Goal: Information Seeking & Learning: Learn about a topic

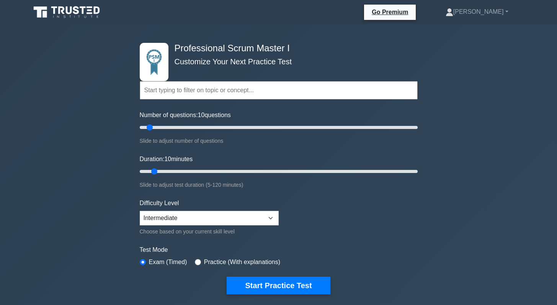
select select "intermediate"
drag, startPoint x: 150, startPoint y: 128, endPoint x: 179, endPoint y: 130, distance: 29.1
type input "30"
click at [179, 130] on input "Number of questions: 30 questions" at bounding box center [279, 127] width 278 height 9
drag, startPoint x: 155, startPoint y: 170, endPoint x: 165, endPoint y: 171, distance: 10.0
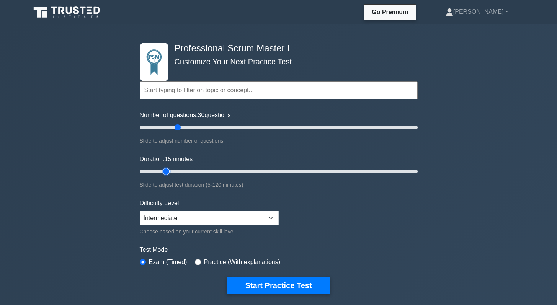
type input "15"
click at [165, 171] on input "Duration: 15 minutes" at bounding box center [279, 171] width 278 height 9
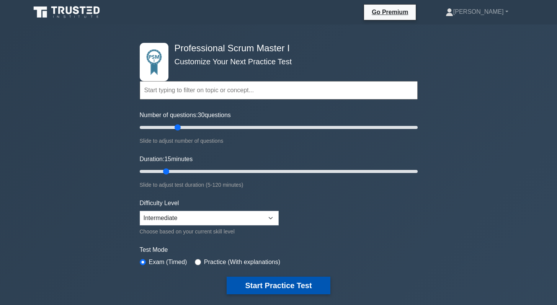
click at [254, 280] on button "Start Practice Test" at bounding box center [278, 286] width 103 height 18
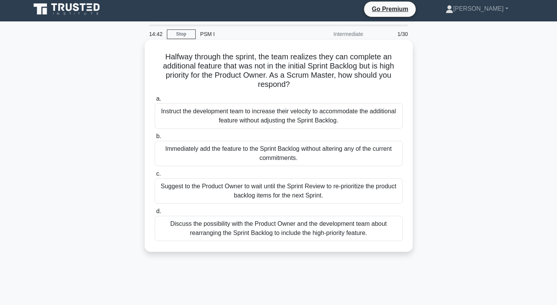
scroll to position [3, 0]
click at [288, 229] on div "Discuss the possibility with the Product Owner and the development team about r…" at bounding box center [279, 228] width 248 height 25
click at [155, 214] on input "d. Discuss the possibility with the Product Owner and the development team abou…" at bounding box center [155, 211] width 0 height 5
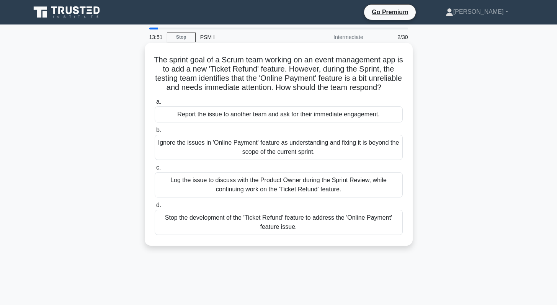
scroll to position [2, 0]
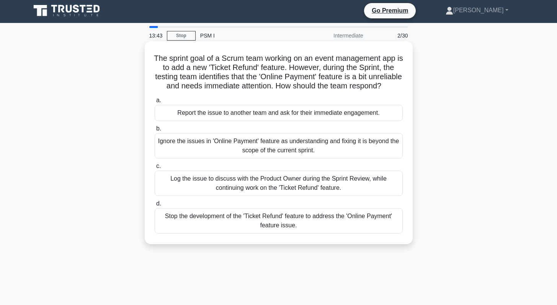
click at [278, 184] on div "Log the issue to discuss with the Product Owner during the Sprint Review, while…" at bounding box center [279, 183] width 248 height 25
click at [155, 169] on input "c. Log the issue to discuss with the Product Owner during the Sprint Review, wh…" at bounding box center [155, 166] width 0 height 5
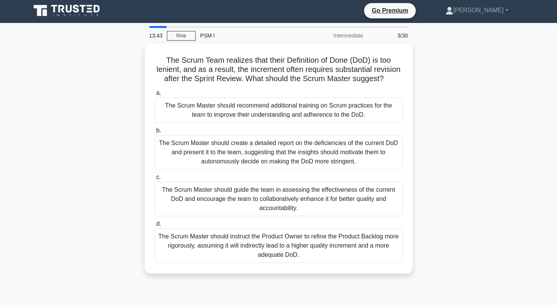
scroll to position [0, 0]
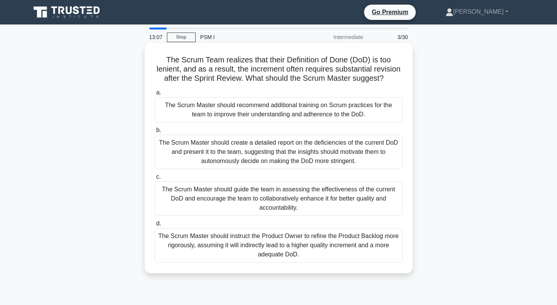
click at [273, 199] on div "The Scrum Master should guide the team in assessing the effectiveness of the cu…" at bounding box center [279, 198] width 248 height 34
click at [155, 179] on input "c. The Scrum Master should guide the team in assessing the effectiveness of the…" at bounding box center [155, 176] width 0 height 5
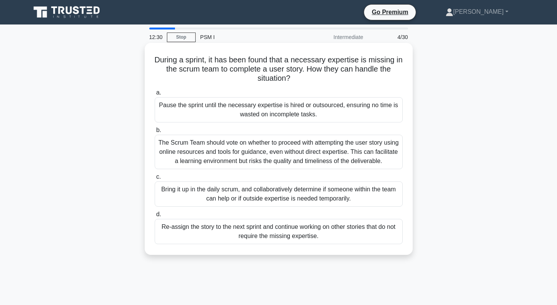
click at [276, 197] on div "Bring it up in the daily scrum, and collaboratively determine if someone within…" at bounding box center [279, 193] width 248 height 25
click at [155, 179] on input "c. Bring it up in the daily scrum, and collaboratively determine if someone wit…" at bounding box center [155, 176] width 0 height 5
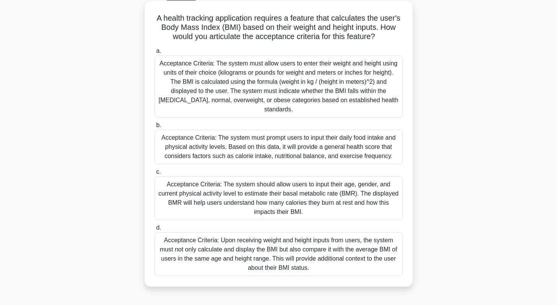
scroll to position [34, 0]
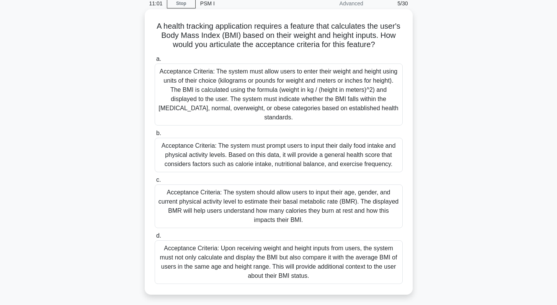
click at [254, 90] on div "Acceptance Criteria: The system must allow users to enter their weight and heig…" at bounding box center [279, 95] width 248 height 62
click at [155, 62] on input "a. Acceptance Criteria: The system must allow users to enter their weight and h…" at bounding box center [155, 59] width 0 height 5
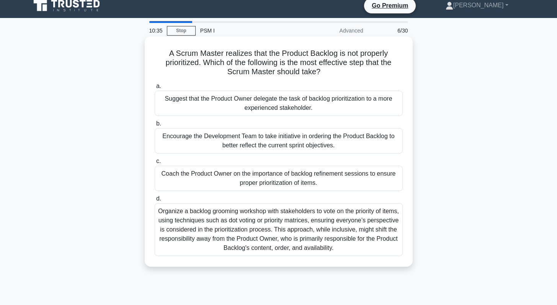
scroll to position [7, 0]
click at [264, 181] on div "Coach the Product Owner on the importance of backlog refinement sessions to ens…" at bounding box center [279, 178] width 248 height 25
click at [155, 164] on input "c. Coach the Product Owner on the importance of backlog refinement sessions to …" at bounding box center [155, 161] width 0 height 5
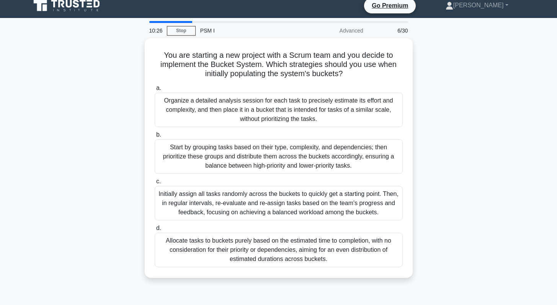
scroll to position [0, 0]
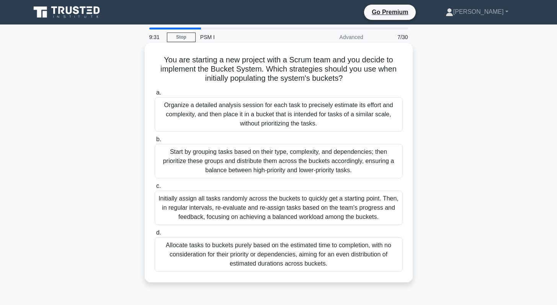
click at [275, 164] on div "Start by grouping tasks based on their type, complexity, and dependencies; then…" at bounding box center [279, 161] width 248 height 34
click at [155, 142] on input "b. Start by grouping tasks based on their type, complexity, and dependencies; t…" at bounding box center [155, 139] width 0 height 5
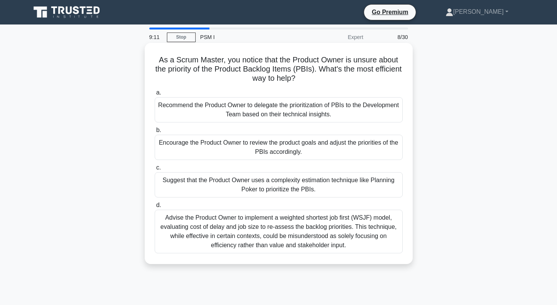
click at [256, 152] on div "Encourage the Product Owner to review the product goals and adjust the prioriti…" at bounding box center [279, 147] width 248 height 25
click at [155, 133] on input "b. Encourage the Product Owner to review the product goals and adjust the prior…" at bounding box center [155, 130] width 0 height 5
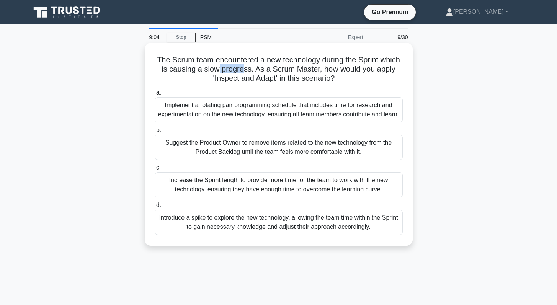
drag, startPoint x: 217, startPoint y: 70, endPoint x: 245, endPoint y: 69, distance: 27.9
click at [245, 69] on h5 "The Scrum team encountered a new technology during the Sprint which is causing …" at bounding box center [278, 69] width 249 height 28
drag, startPoint x: 222, startPoint y: 79, endPoint x: 255, endPoint y: 78, distance: 32.9
click at [255, 78] on h5 "The Scrum team encountered a new technology during the Sprint which is causing …" at bounding box center [278, 69] width 249 height 28
click at [222, 234] on div "Introduce a spike to explore the new technology, allowing the team time within …" at bounding box center [279, 222] width 248 height 25
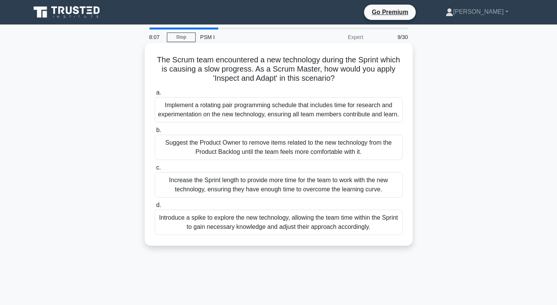
click at [155, 208] on input "d. Introduce a spike to explore the new technology, allowing the team time with…" at bounding box center [155, 205] width 0 height 5
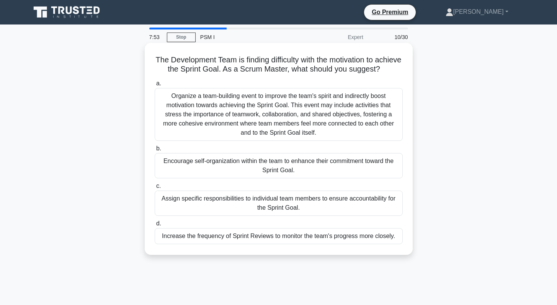
click at [221, 166] on div "Encourage self-organization within the team to enhance their commitment toward …" at bounding box center [279, 165] width 248 height 25
click at [155, 151] on input "b. Encourage self-organization within the team to enhance their commitment towa…" at bounding box center [155, 148] width 0 height 5
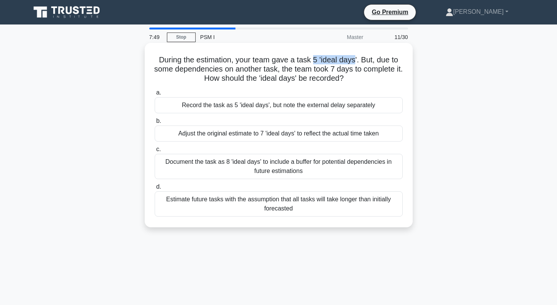
drag, startPoint x: 313, startPoint y: 60, endPoint x: 354, endPoint y: 60, distance: 40.6
click at [354, 60] on h5 "During the estimation, your team gave a task 5 'ideal days'. But, due to some d…" at bounding box center [278, 69] width 249 height 28
click at [270, 108] on div "Record the task as 5 'ideal days', but note the external delay separately" at bounding box center [279, 105] width 248 height 16
click at [155, 95] on input "a. Record the task as 5 'ideal days', but note the external delay separately" at bounding box center [155, 92] width 0 height 5
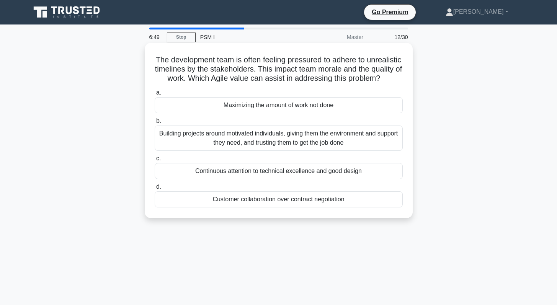
click at [273, 138] on div "Building projects around motivated individuals, giving them the environment and…" at bounding box center [279, 137] width 248 height 25
click at [155, 124] on input "b. Building projects around motivated individuals, giving them the environment …" at bounding box center [155, 121] width 0 height 5
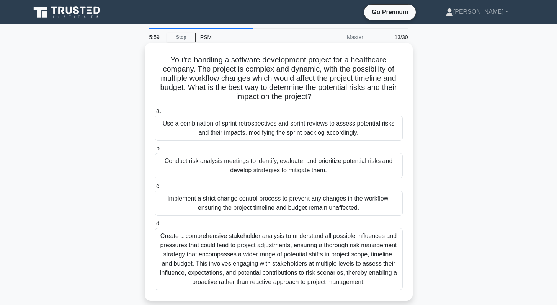
click at [223, 131] on div "Use a combination of sprint retrospectives and sprint reviews to assess potenti…" at bounding box center [279, 128] width 248 height 25
click at [155, 114] on input "a. Use a combination of sprint retrospectives and sprint reviews to assess pote…" at bounding box center [155, 111] width 0 height 5
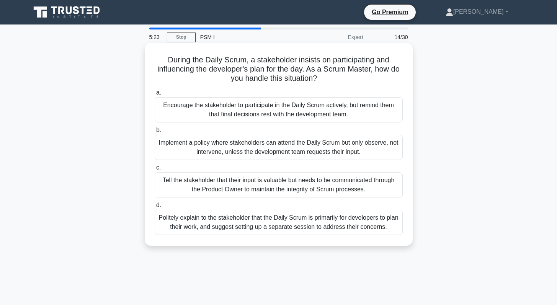
click at [217, 226] on div "Politely explain to the stakeholder that the Daily Scrum is primarily for devel…" at bounding box center [279, 222] width 248 height 25
click at [155, 208] on input "d. Politely explain to the stakeholder that the Daily Scrum is primarily for de…" at bounding box center [155, 205] width 0 height 5
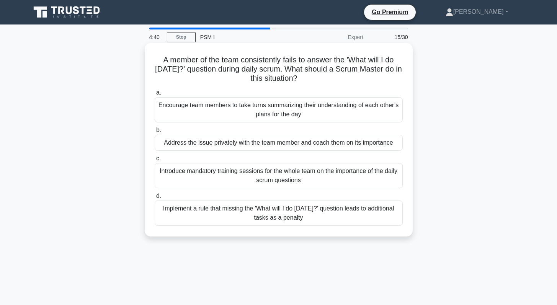
click at [257, 143] on div "Address the issue privately with the team member and coach them on its importan…" at bounding box center [279, 143] width 248 height 16
click at [155, 133] on input "b. Address the issue privately with the team member and coach them on its impor…" at bounding box center [155, 130] width 0 height 5
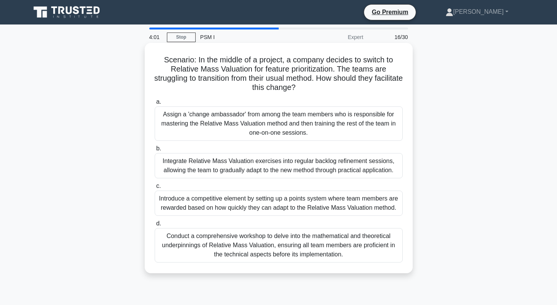
click at [260, 168] on div "Integrate Relative Mass Valuation exercises into regular backlog refinement ses…" at bounding box center [279, 165] width 248 height 25
click at [155, 151] on input "b. Integrate Relative Mass Valuation exercises into regular backlog refinement …" at bounding box center [155, 148] width 0 height 5
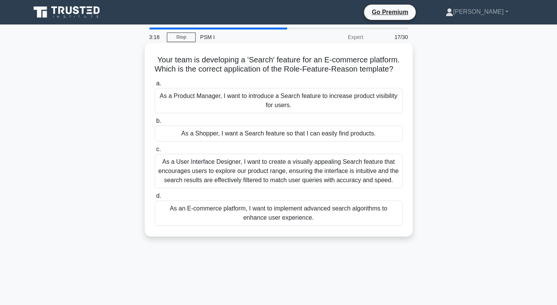
click at [270, 134] on div "As a Shopper, I want a Search feature so that I can easily find products." at bounding box center [279, 133] width 248 height 16
click at [155, 124] on input "b. As a Shopper, I want a Search feature so that I can easily find products." at bounding box center [155, 121] width 0 height 5
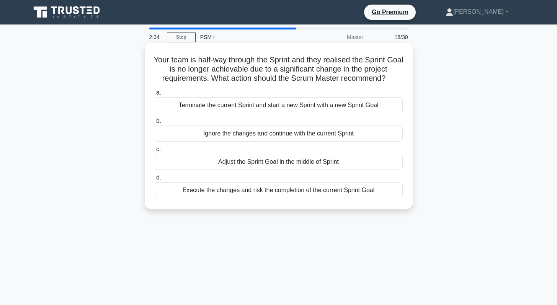
click at [253, 107] on div "Terminate the current Sprint and start a new Sprint with a new Sprint Goal" at bounding box center [279, 105] width 248 height 16
click at [155, 95] on input "a. Terminate the current Sprint and start a new Sprint with a new Sprint Goal" at bounding box center [155, 92] width 0 height 5
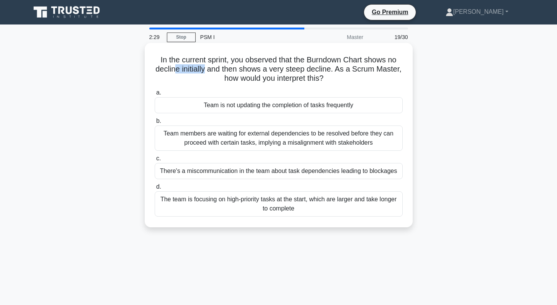
drag, startPoint x: 176, startPoint y: 71, endPoint x: 205, endPoint y: 69, distance: 29.1
click at [205, 69] on h5 "In the current sprint, you observed that the Burndown Chart shows no decline in…" at bounding box center [278, 69] width 249 height 28
drag, startPoint x: 260, startPoint y: 71, endPoint x: 291, endPoint y: 70, distance: 31.4
click at [291, 70] on h5 "In the current sprint, you observed that the Burndown Chart shows no decline in…" at bounding box center [278, 69] width 249 height 28
drag, startPoint x: 160, startPoint y: 70, endPoint x: 178, endPoint y: 69, distance: 17.3
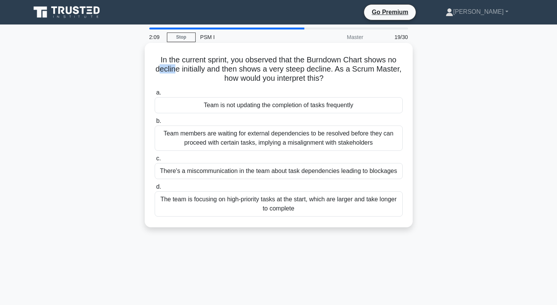
click at [178, 69] on h5 "In the current sprint, you observed that the Burndown Chart shows no decline in…" at bounding box center [278, 69] width 249 height 28
drag, startPoint x: 289, startPoint y: 71, endPoint x: 318, endPoint y: 70, distance: 28.7
click at [318, 70] on h5 "In the current sprint, you observed that the Burndown Chart shows no decline in…" at bounding box center [278, 69] width 249 height 28
click at [303, 205] on div "The team is focusing on high-priority tasks at the start, which are larger and …" at bounding box center [279, 203] width 248 height 25
click at [155, 189] on input "d. The team is focusing on high-priority tasks at the start, which are larger a…" at bounding box center [155, 186] width 0 height 5
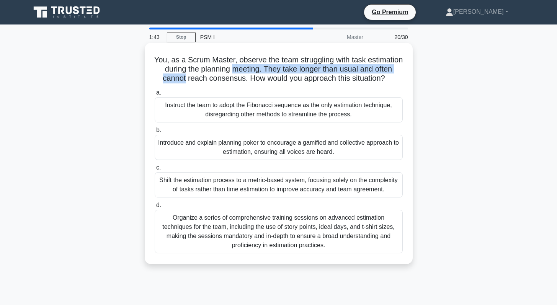
drag, startPoint x: 184, startPoint y: 74, endPoint x: 231, endPoint y: 67, distance: 47.1
click at [231, 67] on h5 "You, as a Scrum Master, observe the team struggling with task estimation during…" at bounding box center [278, 69] width 249 height 28
click at [282, 68] on h5 "You, as a Scrum Master, observe the team struggling with task estimation during…" at bounding box center [278, 69] width 249 height 28
click at [268, 152] on div "Introduce and explain planning poker to encourage a gamified and collective app…" at bounding box center [279, 147] width 248 height 25
click at [155, 133] on input "b. Introduce and explain planning poker to encourage a gamified and collective …" at bounding box center [155, 130] width 0 height 5
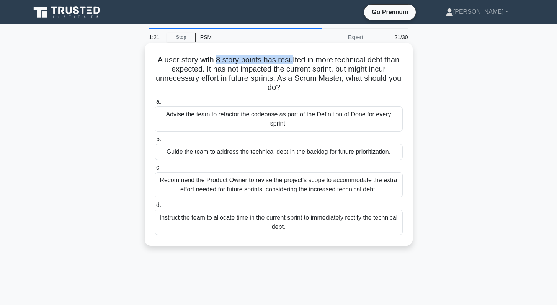
drag, startPoint x: 217, startPoint y: 62, endPoint x: 292, endPoint y: 60, distance: 74.6
click at [292, 60] on h5 "A user story with 8 story points has resulted in more technical debt than expec…" at bounding box center [278, 73] width 249 height 37
drag, startPoint x: 234, startPoint y: 70, endPoint x: 285, endPoint y: 68, distance: 50.5
click at [285, 68] on h5 "A user story with 8 story points has resulted in more technical debt than expec…" at bounding box center [278, 73] width 249 height 37
click at [209, 190] on div "Recommend the Product Owner to revise the project's scope to accommodate the ex…" at bounding box center [279, 184] width 248 height 25
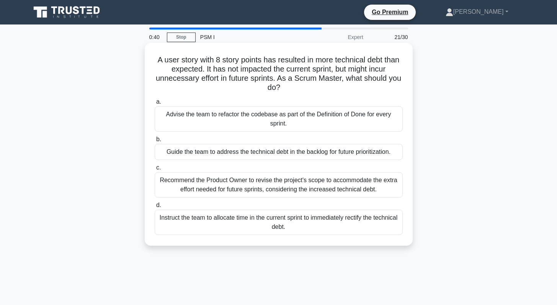
click at [155, 170] on input "c. Recommend the Product Owner to revise the project's scope to accommodate the…" at bounding box center [155, 167] width 0 height 5
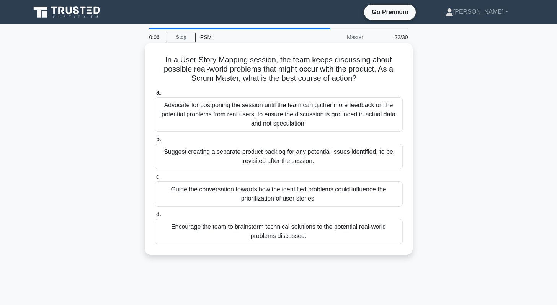
click at [279, 235] on div "Encourage the team to brainstorm technical solutions to the potential real-worl…" at bounding box center [279, 231] width 248 height 25
click at [155, 217] on input "d. Encourage the team to brainstorm technical solutions to the potential real-w…" at bounding box center [155, 214] width 0 height 5
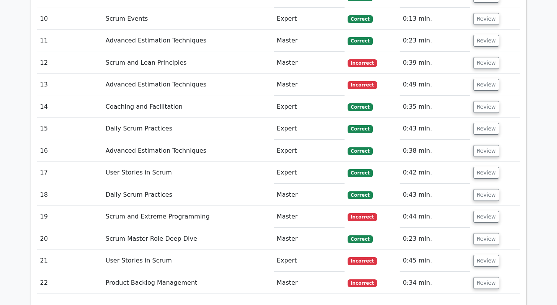
scroll to position [1321, 0]
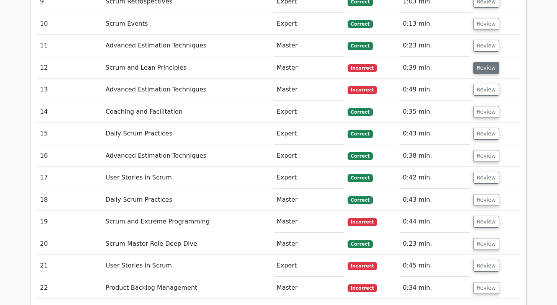
click at [480, 62] on button "Review" at bounding box center [486, 68] width 26 height 12
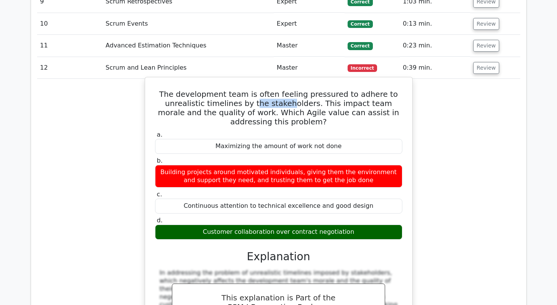
drag, startPoint x: 203, startPoint y: 78, endPoint x: 239, endPoint y: 78, distance: 35.6
click at [239, 90] on h5 "The development team is often feeling pressured to adhere to unrealistic timeli…" at bounding box center [278, 108] width 249 height 37
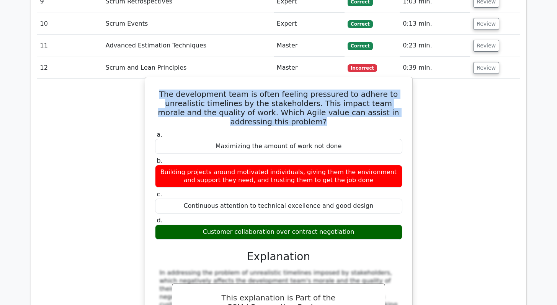
drag, startPoint x: 392, startPoint y: 86, endPoint x: 147, endPoint y: 69, distance: 245.4
click at [147, 77] on div "The development team is often feeling pressured to adhere to unrealistic timeli…" at bounding box center [279, 236] width 268 height 319
copy h5 "The development team is often feeling pressured to adhere to unrealistic timeli…"
drag, startPoint x: 355, startPoint y: 196, endPoint x: 205, endPoint y: 197, distance: 150.4
click at [205, 225] on div "Customer collaboration over contract negotiation" at bounding box center [278, 232] width 247 height 15
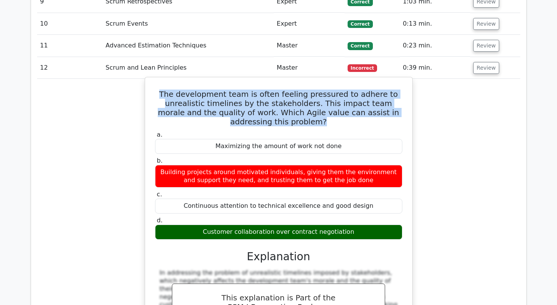
copy div "Customer collaboration over contract negotiation"
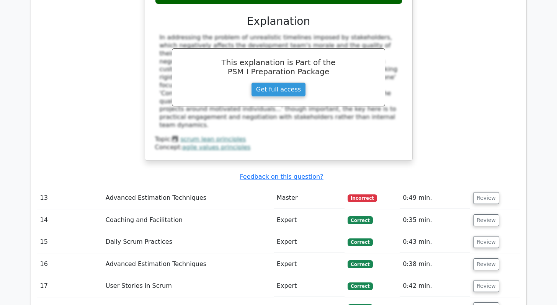
scroll to position [1609, 0]
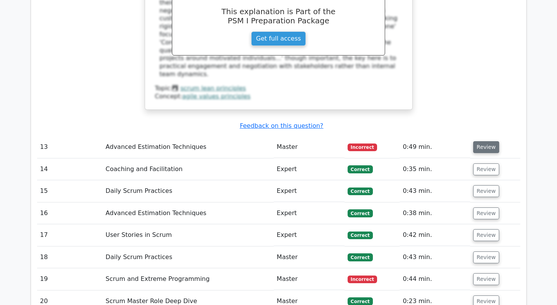
click at [479, 141] on button "Review" at bounding box center [486, 147] width 26 height 12
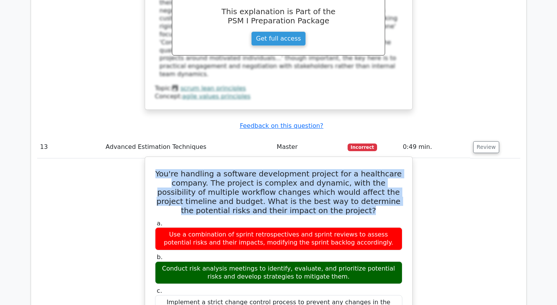
drag, startPoint x: 322, startPoint y: 166, endPoint x: 166, endPoint y: 131, distance: 159.2
click at [166, 169] on h5 "You're handling a software development project for a healthcare company. The pr…" at bounding box center [278, 192] width 249 height 46
copy h5 "You're handling a software development project for a healthcare company. The pr…"
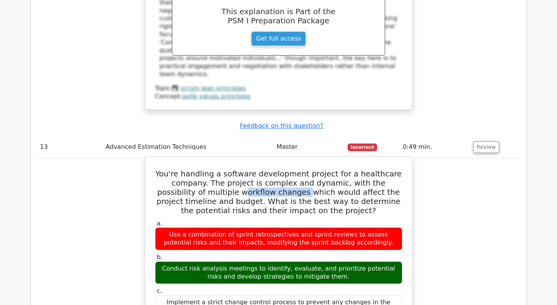
drag, startPoint x: 192, startPoint y: 150, endPoint x: 252, endPoint y: 148, distance: 59.7
click at [252, 169] on h5 "You're handling a software development project for a healthcare company. The pr…" at bounding box center [278, 192] width 249 height 46
drag, startPoint x: 336, startPoint y: 234, endPoint x: 159, endPoint y: 225, distance: 177.0
click at [159, 261] on div "Conduct risk analysis meetings to identify, evaluate, and prioritize potential …" at bounding box center [278, 272] width 247 height 23
copy div "Conduct risk analysis meetings to identify, evaluate, and prioritize potential …"
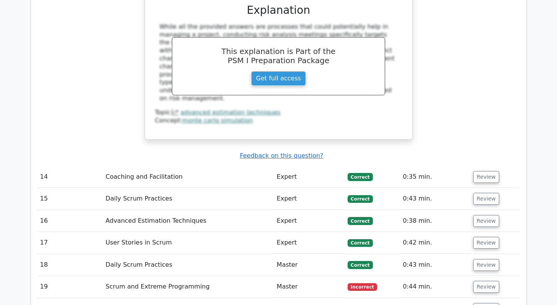
scroll to position [2042, 0]
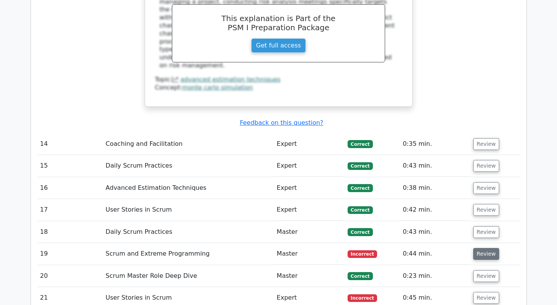
click at [480, 248] on button "Review" at bounding box center [486, 254] width 26 height 12
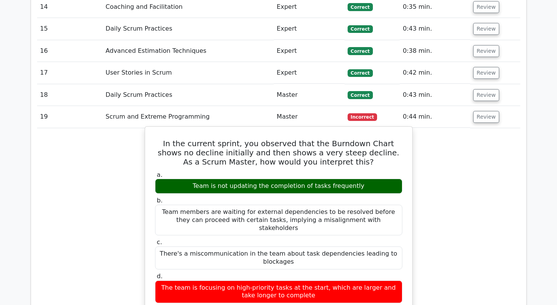
scroll to position [2187, 0]
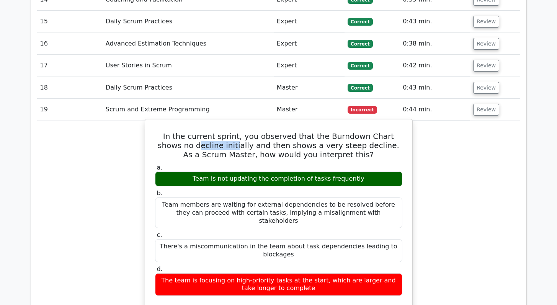
drag, startPoint x: 159, startPoint y: 101, endPoint x: 195, endPoint y: 103, distance: 36.0
click at [195, 132] on h5 "In the current sprint, you observed that the Burndown Chart shows no decline in…" at bounding box center [278, 146] width 249 height 28
drag, startPoint x: 274, startPoint y: 103, endPoint x: 289, endPoint y: 102, distance: 15.7
click at [289, 132] on h5 "In the current sprint, you observed that the Burndown Chart shows no decline in…" at bounding box center [278, 146] width 249 height 28
drag, startPoint x: 330, startPoint y: 102, endPoint x: 269, endPoint y: 104, distance: 60.9
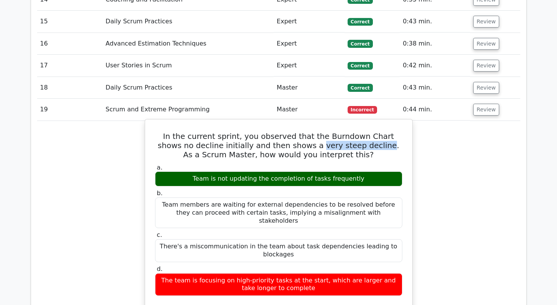
click at [269, 132] on h5 "In the current sprint, you observed that the Burndown Chart shows no decline in…" at bounding box center [278, 146] width 249 height 28
copy h5 "very steep decline"
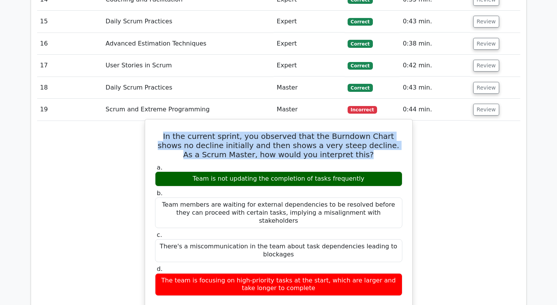
drag, startPoint x: 332, startPoint y: 110, endPoint x: 156, endPoint y: 91, distance: 176.7
click at [156, 132] on h5 "In the current sprint, you observed that the Burndown Chart shows no decline in…" at bounding box center [278, 146] width 249 height 28
copy h5 "In the current sprint, you observed that the Burndown Chart shows no decline in…"
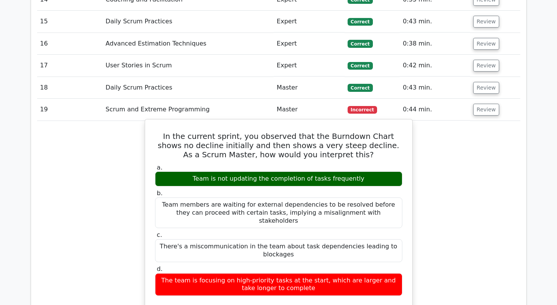
click at [268, 171] on div "Team is not updating the completion of tasks frequently" at bounding box center [278, 178] width 247 height 15
copy div "Team is not updating the completion of tasks frequently"
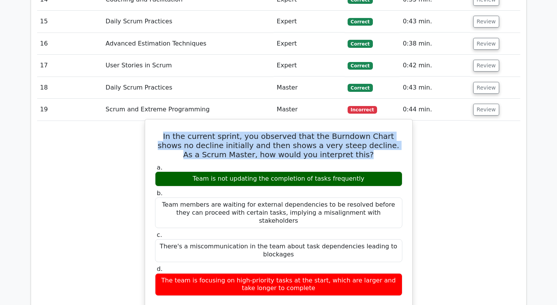
drag, startPoint x: 331, startPoint y: 110, endPoint x: 158, endPoint y: 92, distance: 173.5
click at [158, 132] on h5 "In the current sprint, you observed that the Burndown Chart shows no decline in…" at bounding box center [278, 146] width 249 height 28
copy h5 "In the current sprint, you observed that the Burndown Chart shows no decline in…"
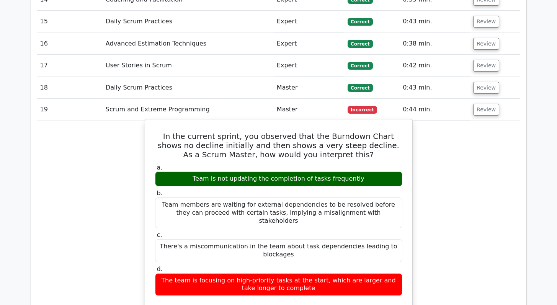
click at [223, 171] on div "Team is not updating the completion of tasks frequently" at bounding box center [278, 178] width 247 height 15
copy div "Team is not updating the completion of tasks frequently"
click at [220, 197] on div "Team members are waiting for external dependencies to be resolved before they c…" at bounding box center [278, 212] width 247 height 31
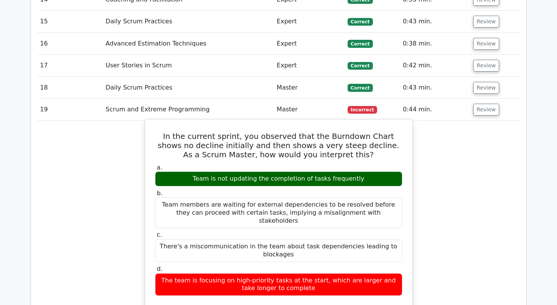
click at [220, 197] on div "Team members are waiting for external dependencies to be resolved before they c…" at bounding box center [278, 212] width 247 height 31
copy div "Team members are waiting for external dependencies to be resolved before they c…"
click at [215, 239] on div "There's a miscommunication in the team about task dependencies leading to block…" at bounding box center [278, 250] width 247 height 23
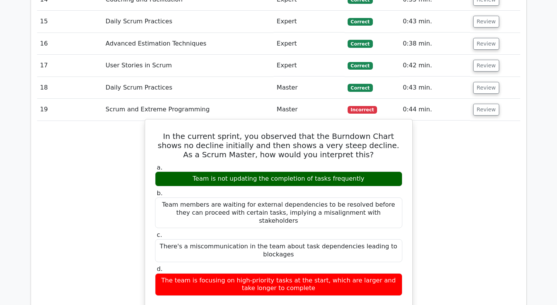
click at [215, 239] on div "There's a miscommunication in the team about task dependencies leading to block…" at bounding box center [278, 250] width 247 height 23
click at [230, 273] on div "The team is focusing on high-priority tasks at the start, which are larger and …" at bounding box center [278, 284] width 247 height 23
click at [234, 273] on div "The team is focusing on high-priority tasks at the start, which are larger and …" at bounding box center [278, 284] width 247 height 23
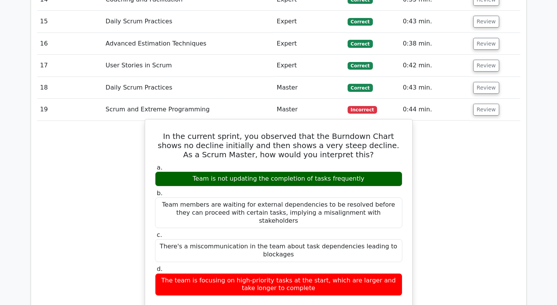
click at [254, 171] on div "Team is not updating the completion of tasks frequently" at bounding box center [278, 178] width 247 height 15
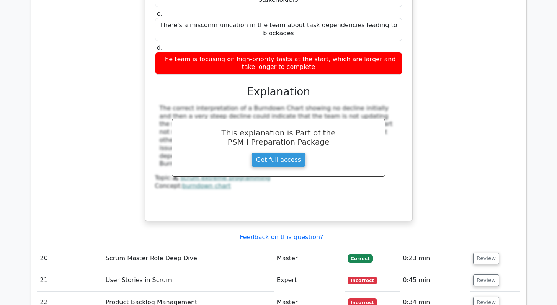
scroll to position [2486, 0]
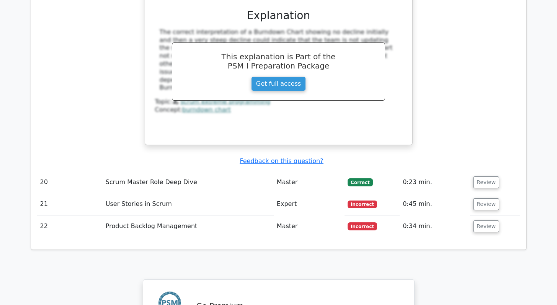
click at [361, 200] on span "Incorrect" at bounding box center [361, 204] width 29 height 8
click at [473, 198] on button "Review" at bounding box center [486, 204] width 26 height 12
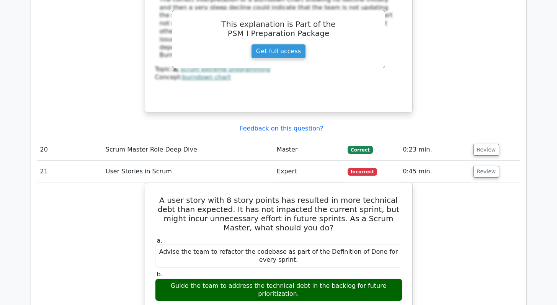
scroll to position [2557, 0]
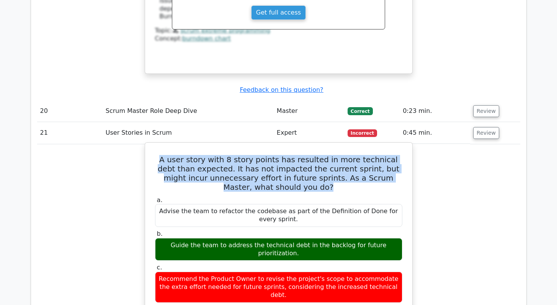
drag, startPoint x: 292, startPoint y: 136, endPoint x: 152, endPoint y: 108, distance: 142.1
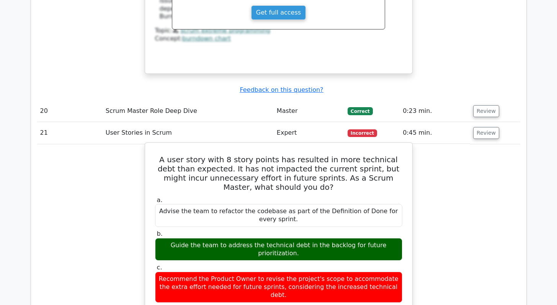
click at [258, 238] on div "Guide the team to address the technical debt in the backlog for future prioriti…" at bounding box center [278, 249] width 247 height 23
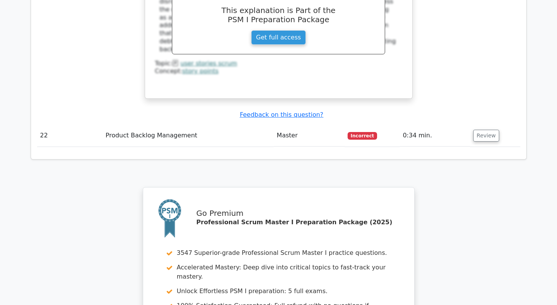
scroll to position [2915, 0]
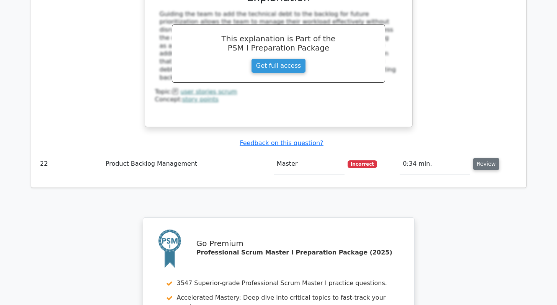
click at [480, 158] on button "Review" at bounding box center [486, 164] width 26 height 12
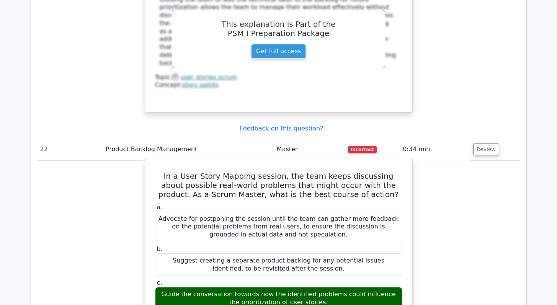
scroll to position [2930, 0]
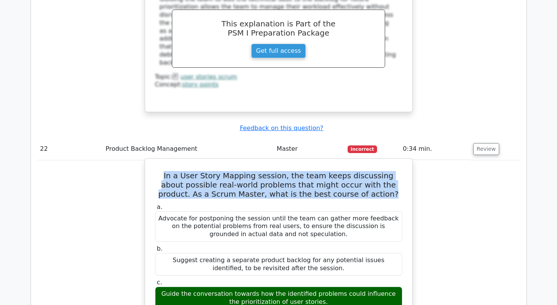
drag, startPoint x: 366, startPoint y: 128, endPoint x: 161, endPoint y: 111, distance: 205.4
click at [161, 171] on h5 "In a User Story Mapping session, the team keeps discussing about possible real-…" at bounding box center [278, 185] width 249 height 28
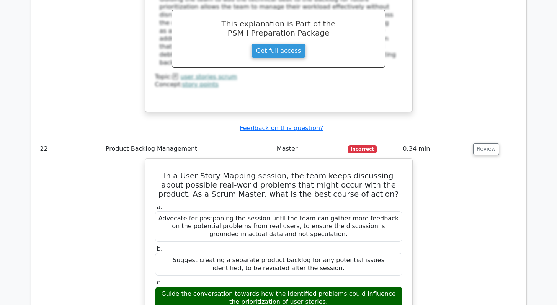
click at [274, 287] on div "Guide the conversation towards how the identified problems could influence the …" at bounding box center [278, 298] width 247 height 23
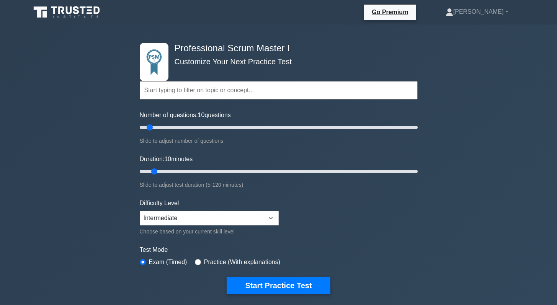
click at [227, 89] on input "text" at bounding box center [279, 90] width 278 height 18
drag, startPoint x: 150, startPoint y: 127, endPoint x: 178, endPoint y: 130, distance: 27.6
type input "30"
click at [178, 130] on input "Number of questions: 30 questions" at bounding box center [279, 127] width 278 height 9
drag, startPoint x: 155, startPoint y: 171, endPoint x: 186, endPoint y: 171, distance: 31.0
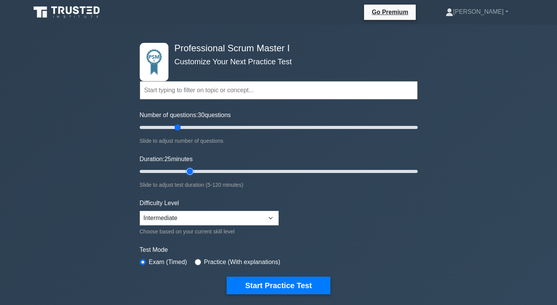
type input "25"
click at [186, 171] on input "Duration: 25 minutes" at bounding box center [279, 171] width 278 height 9
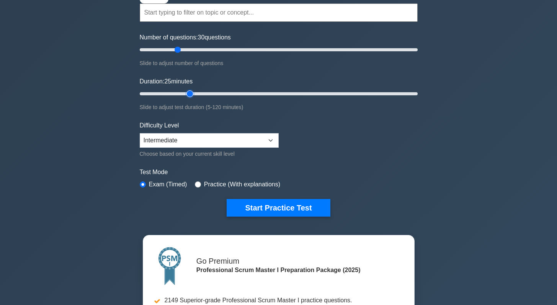
scroll to position [80, 0]
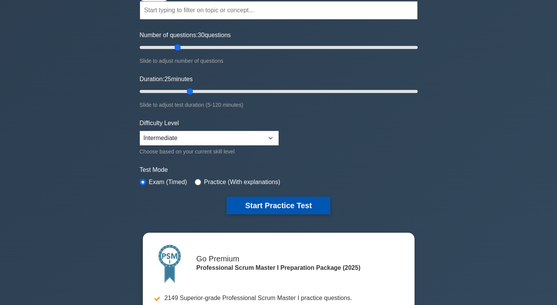
click at [279, 204] on button "Start Practice Test" at bounding box center [278, 206] width 103 height 18
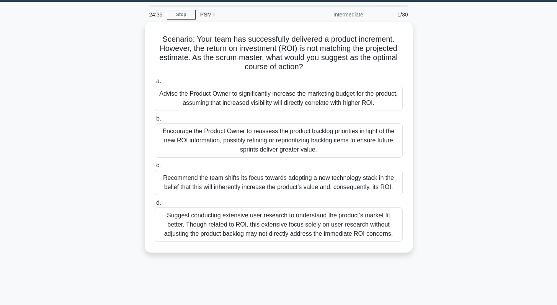
scroll to position [29, 0]
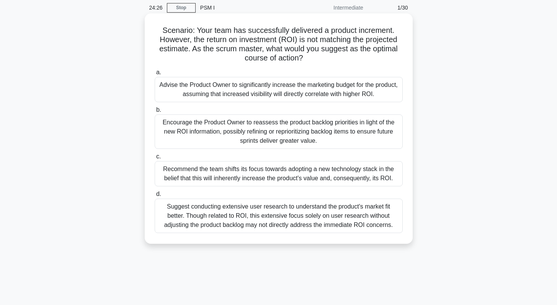
click at [221, 137] on div "Encourage the Product Owner to reassess the product backlog priorities in light…" at bounding box center [279, 131] width 248 height 34
click at [155, 112] on input "b. Encourage the Product Owner to reassess the product backlog priorities in li…" at bounding box center [155, 110] width 0 height 5
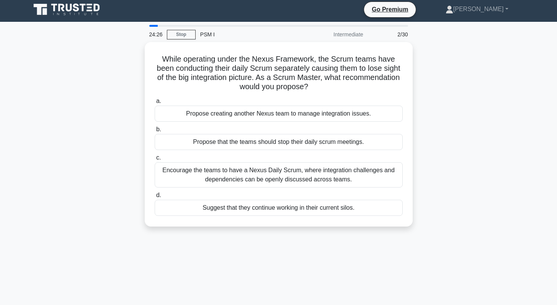
scroll to position [0, 0]
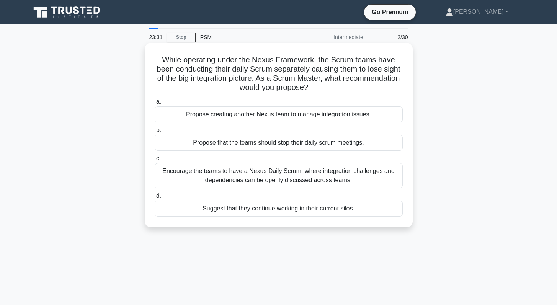
click at [268, 174] on div "Encourage the teams to have a Nexus Daily Scrum, where integration challenges a…" at bounding box center [279, 175] width 248 height 25
click at [155, 161] on input "c. Encourage the teams to have a Nexus Daily Scrum, where integration challenge…" at bounding box center [155, 158] width 0 height 5
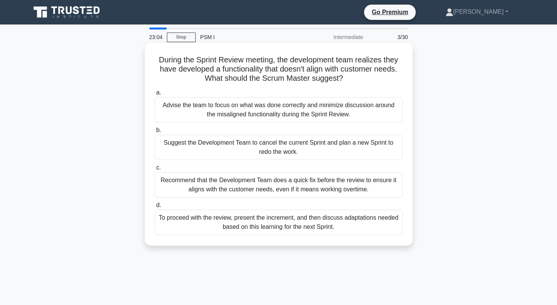
click at [269, 228] on div "To proceed with the review, present the increment, and then discuss adaptations…" at bounding box center [279, 222] width 248 height 25
click at [155, 208] on input "d. To proceed with the review, present the increment, and then discuss adaptati…" at bounding box center [155, 205] width 0 height 5
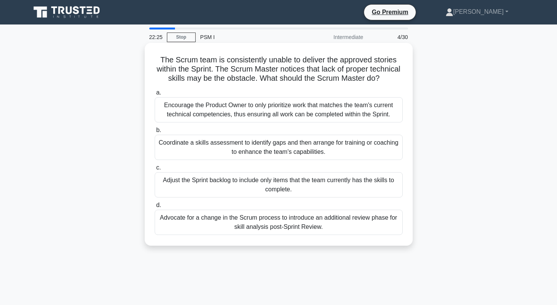
click at [285, 152] on div "Coordinate a skills assessment to identify gaps and then arrange for training o…" at bounding box center [279, 147] width 248 height 25
click at [155, 133] on input "b. Coordinate a skills assessment to identify gaps and then arrange for trainin…" at bounding box center [155, 130] width 0 height 5
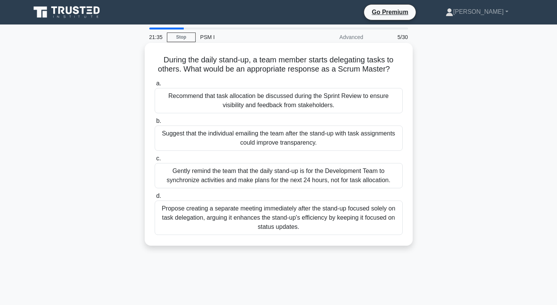
click at [271, 180] on div "Gently remind the team that the daily stand-up is for the Development Team to s…" at bounding box center [279, 175] width 248 height 25
click at [155, 161] on input "c. Gently remind the team that the daily stand-up is for the Development Team t…" at bounding box center [155, 158] width 0 height 5
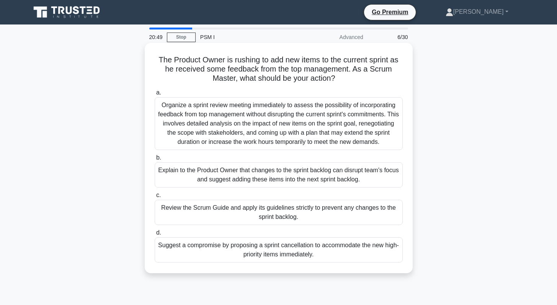
click at [241, 176] on div "Explain to the Product Owner that changes to the sprint backlog can disrupt tea…" at bounding box center [279, 174] width 248 height 25
click at [155, 160] on input "b. Explain to the Product Owner that changes to the sprint backlog can disrupt …" at bounding box center [155, 157] width 0 height 5
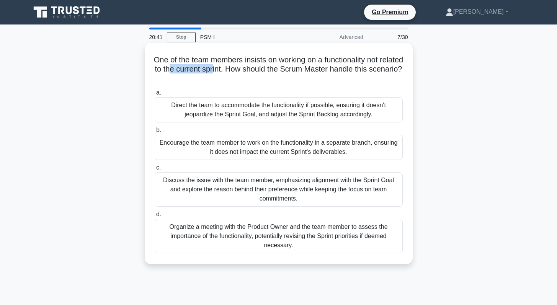
drag, startPoint x: 199, startPoint y: 68, endPoint x: 243, endPoint y: 70, distance: 43.3
click at [243, 70] on h5 "One of the team members insists on working on a functionality not related to th…" at bounding box center [278, 69] width 249 height 28
click at [243, 189] on div "Discuss the issue with the team member, emphasizing alignment with the Sprint G…" at bounding box center [279, 189] width 248 height 34
click at [155, 170] on input "c. Discuss the issue with the team member, emphasizing alignment with the Sprin…" at bounding box center [155, 167] width 0 height 5
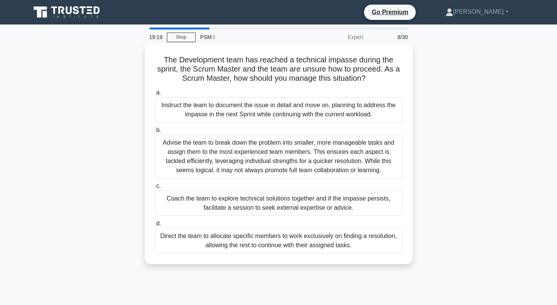
click at [222, 209] on div "Coach the team to explore technical solutions together and if the impasse persi…" at bounding box center [279, 203] width 248 height 25
click at [254, 201] on div "Coach the team to explore technical solutions together and if the impasse persi…" at bounding box center [279, 203] width 248 height 25
click at [155, 189] on input "c. Coach the team to explore technical solutions together and if the impasse pe…" at bounding box center [155, 186] width 0 height 5
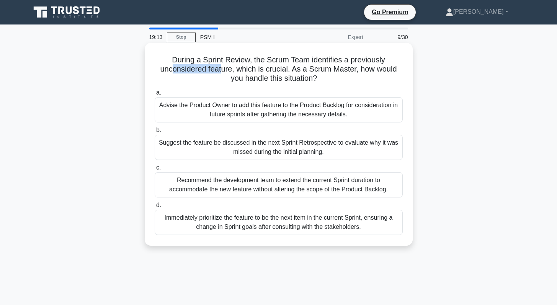
drag, startPoint x: 172, startPoint y: 70, endPoint x: 223, endPoint y: 72, distance: 50.9
click at [223, 72] on h5 "During a Sprint Review, the Scrum Team identifies a previously unconsidered fea…" at bounding box center [278, 69] width 249 height 28
click at [266, 144] on div "Suggest the feature be discussed in the next Sprint Retrospective to evaluate w…" at bounding box center [279, 147] width 248 height 25
click at [155, 133] on input "b. Suggest the feature be discussed in the next Sprint Retrospective to evaluat…" at bounding box center [155, 130] width 0 height 5
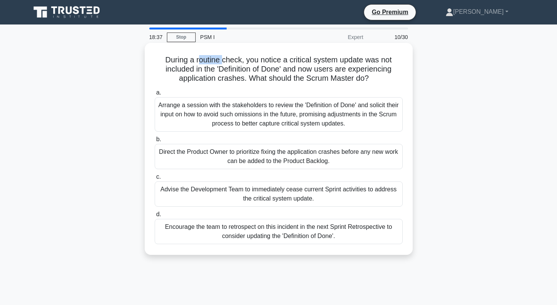
drag, startPoint x: 199, startPoint y: 62, endPoint x: 223, endPoint y: 62, distance: 23.7
click at [223, 62] on h5 "During a routine check, you notice a critical system update was not included in…" at bounding box center [278, 69] width 249 height 28
drag, startPoint x: 205, startPoint y: 71, endPoint x: 264, endPoint y: 71, distance: 58.9
click at [264, 71] on h5 "During a routine check, you notice a critical system update was not included in…" at bounding box center [278, 69] width 249 height 28
click at [251, 234] on div "Encourage the team to retrospect on this incident in the next Sprint Retrospect…" at bounding box center [279, 231] width 248 height 25
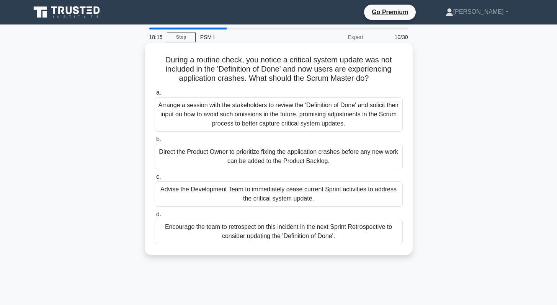
click at [155, 217] on input "d. Encourage the team to retrospect on this incident in the next Sprint Retrosp…" at bounding box center [155, 214] width 0 height 5
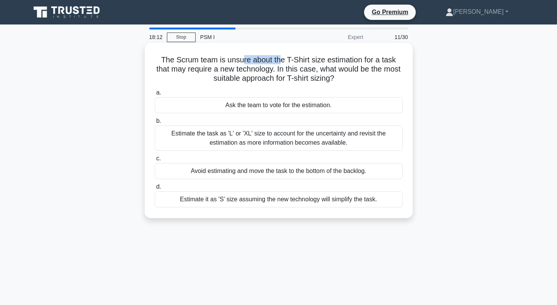
drag, startPoint x: 254, startPoint y: 63, endPoint x: 282, endPoint y: 62, distance: 28.0
click at [282, 62] on h5 "The Scrum team is unsure about the T-Shirt size estimation for a task that may …" at bounding box center [278, 69] width 249 height 28
drag, startPoint x: 225, startPoint y: 71, endPoint x: 255, endPoint y: 71, distance: 30.2
click at [255, 71] on h5 "The Scrum team is unsure about the T-Shirt size estimation for a task that may …" at bounding box center [278, 69] width 249 height 28
drag, startPoint x: 245, startPoint y: 80, endPoint x: 300, endPoint y: 81, distance: 55.1
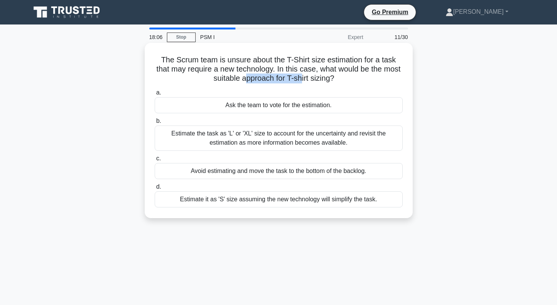
click at [300, 81] on h5 "The Scrum team is unsure about the T-Shirt size estimation for a task that may …" at bounding box center [278, 69] width 249 height 28
click at [282, 139] on div "Estimate the task as 'L' or 'XL' size to account for the uncertainty and revisi…" at bounding box center [279, 137] width 248 height 25
click at [155, 124] on input "b. Estimate the task as 'L' or 'XL' size to account for the uncertainty and rev…" at bounding box center [155, 121] width 0 height 5
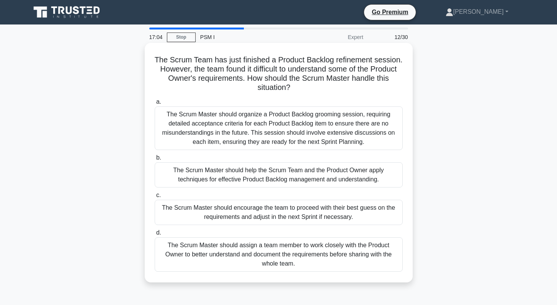
click at [218, 179] on div "The Scrum Master should help the Scrum Team and the Product Owner apply techniq…" at bounding box center [279, 174] width 248 height 25
click at [155, 160] on input "b. The Scrum Master should help the Scrum Team and the Product Owner apply tech…" at bounding box center [155, 157] width 0 height 5
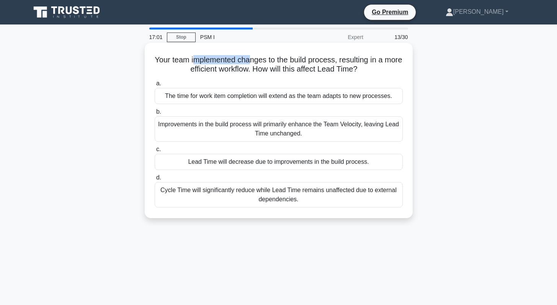
drag, startPoint x: 193, startPoint y: 61, endPoint x: 249, endPoint y: 60, distance: 56.6
click at [249, 60] on h5 "Your team implemented changes to the build process, resulting in a more efficie…" at bounding box center [278, 64] width 249 height 19
click at [288, 164] on div "Lead Time will decrease due to improvements in the build process." at bounding box center [279, 162] width 248 height 16
click at [155, 152] on input "c. Lead Time will decrease due to improvements in the build process." at bounding box center [155, 149] width 0 height 5
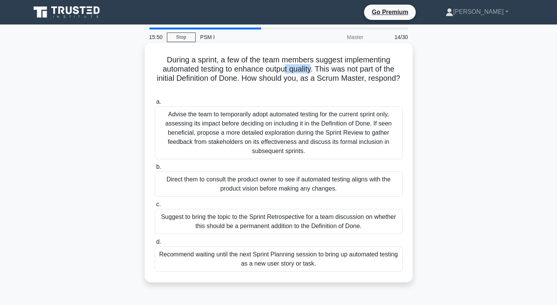
drag, startPoint x: 310, startPoint y: 70, endPoint x: 282, endPoint y: 70, distance: 27.9
click at [282, 70] on h5 "During a sprint, a few of the team members suggest implementing automated testi…" at bounding box center [278, 73] width 249 height 37
drag, startPoint x: 178, startPoint y: 81, endPoint x: 228, endPoint y: 79, distance: 50.2
click at [228, 79] on h5 "During a sprint, a few of the team members suggest implementing automated testi…" at bounding box center [278, 73] width 249 height 37
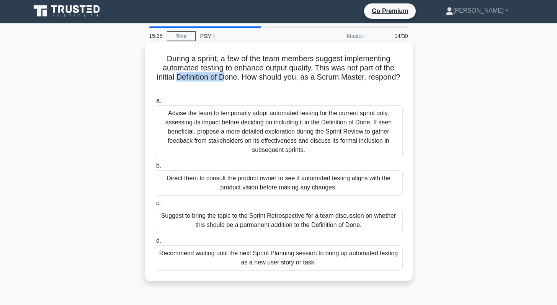
scroll to position [2, 0]
click at [269, 222] on div "Suggest to bring the topic to the Sprint Retrospective for a team discussion on…" at bounding box center [279, 219] width 248 height 25
click at [155, 205] on input "c. Suggest to bring the topic to the Sprint Retrospective for a team discussion…" at bounding box center [155, 202] width 0 height 5
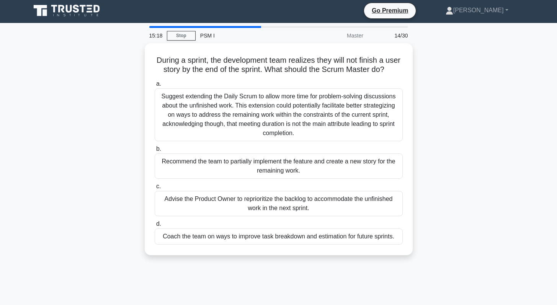
scroll to position [0, 0]
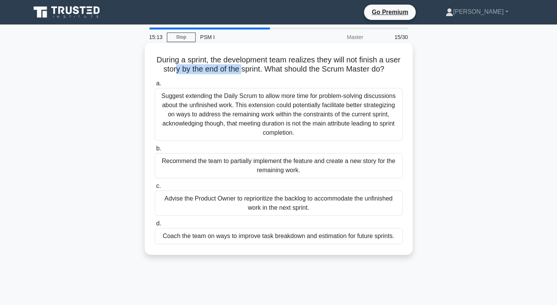
drag, startPoint x: 176, startPoint y: 70, endPoint x: 240, endPoint y: 73, distance: 64.4
click at [240, 73] on h5 "During a sprint, the development team realizes they will not finish a user stor…" at bounding box center [278, 64] width 249 height 19
click at [259, 238] on div "Coach the team on ways to improve task breakdown and estimation for future spri…" at bounding box center [279, 236] width 248 height 16
click at [155, 226] on input "d. Coach the team on ways to improve task breakdown and estimation for future s…" at bounding box center [155, 223] width 0 height 5
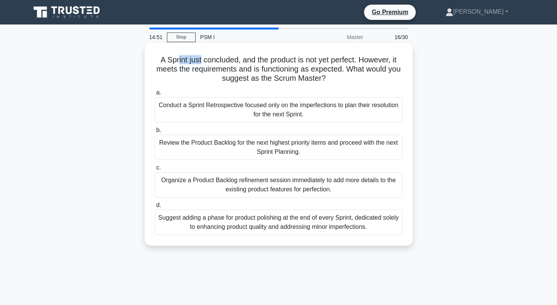
drag, startPoint x: 178, startPoint y: 61, endPoint x: 200, endPoint y: 62, distance: 23.0
click at [200, 62] on h5 "A Sprint just concluded, and the product is not yet perfect. However, it meets …" at bounding box center [278, 69] width 249 height 28
click at [213, 61] on h5 "A Sprint just concluded, and the product is not yet perfect. However, it meets …" at bounding box center [278, 69] width 249 height 28
drag, startPoint x: 197, startPoint y: 70, endPoint x: 243, endPoint y: 70, distance: 45.9
click at [243, 70] on h5 "A Sprint just concluded, and the product is not yet perfect. However, it meets …" at bounding box center [278, 69] width 249 height 28
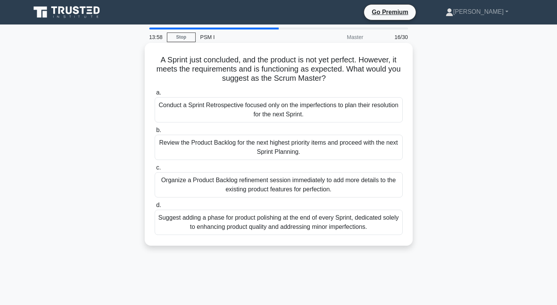
click at [220, 150] on div "Review the Product Backlog for the next highest priority items and proceed with…" at bounding box center [279, 147] width 248 height 25
click at [155, 133] on input "b. Review the Product Backlog for the next highest priority items and proceed w…" at bounding box center [155, 130] width 0 height 5
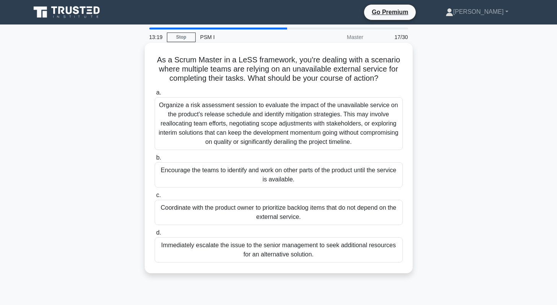
click at [254, 131] on div "Organize a risk assessment session to evaluate the impact of the unavailable se…" at bounding box center [279, 123] width 248 height 53
click at [155, 95] on input "a. Organize a risk assessment session to evaluate the impact of the unavailable…" at bounding box center [155, 92] width 0 height 5
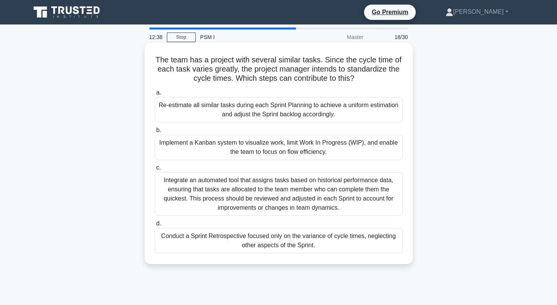
click at [264, 113] on div "Re-estimate all similar tasks during each Sprint Planning to achieve a uniform …" at bounding box center [279, 109] width 248 height 25
click at [155, 95] on input "a. Re-estimate all similar tasks during each Sprint Planning to achieve a unifo…" at bounding box center [155, 92] width 0 height 5
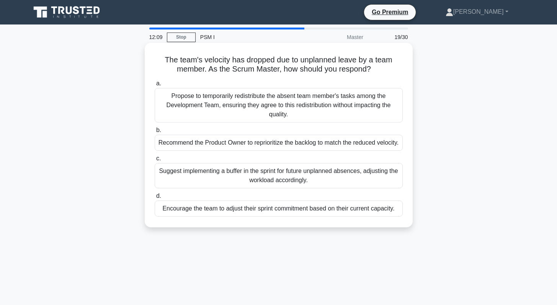
click at [306, 212] on div "Encourage the team to adjust their sprint commitment based on their current cap…" at bounding box center [279, 208] width 248 height 16
click at [155, 199] on input "d. Encourage the team to adjust their sprint commitment based on their current …" at bounding box center [155, 196] width 0 height 5
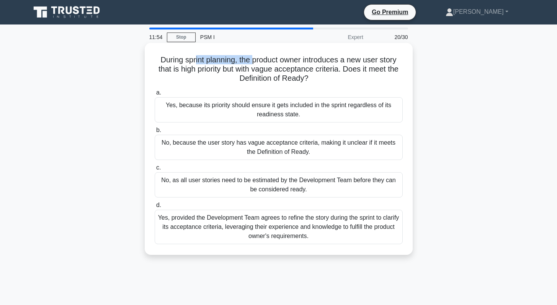
drag, startPoint x: 195, startPoint y: 62, endPoint x: 254, endPoint y: 61, distance: 58.9
click at [254, 61] on h5 "During sprint planning, the product owner introduces a new user story that is h…" at bounding box center [278, 69] width 249 height 28
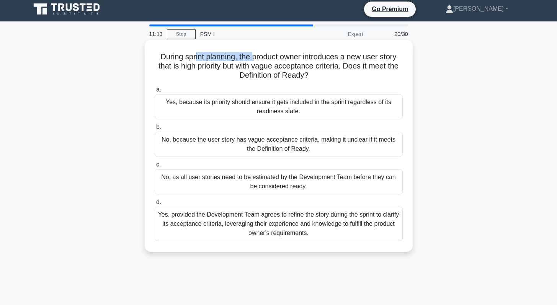
scroll to position [5, 0]
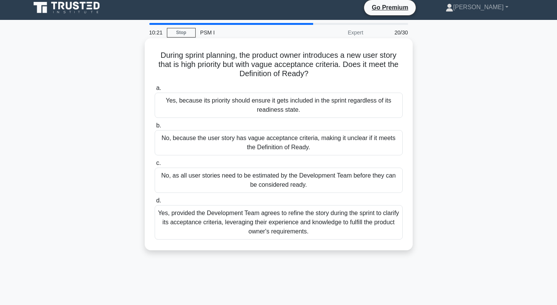
click at [267, 231] on div "Yes, provided the Development Team agrees to refine the story during the sprint…" at bounding box center [279, 222] width 248 height 34
click at [155, 203] on input "d. Yes, provided the Development Team agrees to refine the story during the spr…" at bounding box center [155, 200] width 0 height 5
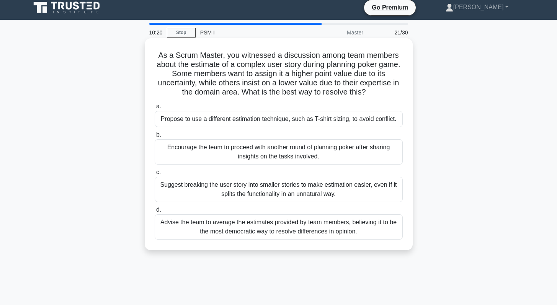
scroll to position [0, 0]
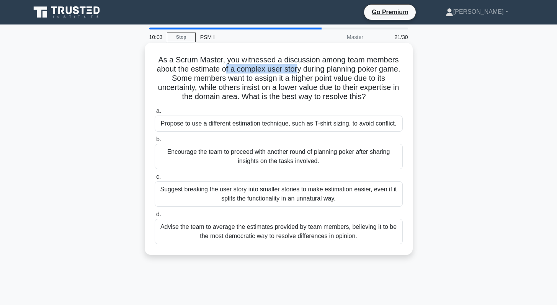
drag, startPoint x: 225, startPoint y: 70, endPoint x: 298, endPoint y: 71, distance: 73.5
click at [298, 71] on h5 "As a Scrum Master, you witnessed a discussion among team members about the esti…" at bounding box center [278, 78] width 249 height 47
drag, startPoint x: 185, startPoint y: 98, endPoint x: 235, endPoint y: 98, distance: 49.4
click at [235, 98] on h5 "As a Scrum Master, you witnessed a discussion among team members about the esti…" at bounding box center [278, 78] width 249 height 47
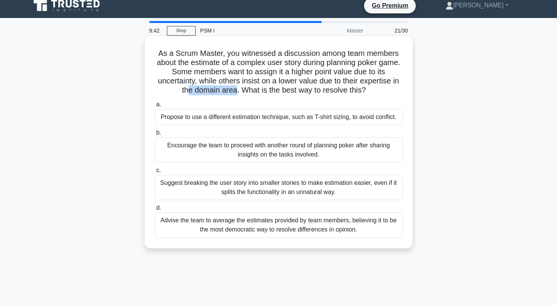
scroll to position [7, 0]
click at [275, 118] on div "Propose to use a different estimation technique, such as T-shirt sizing, to avo…" at bounding box center [279, 117] width 248 height 16
click at [155, 107] on input "a. Propose to use a different estimation technique, such as T-shirt sizing, to …" at bounding box center [155, 104] width 0 height 5
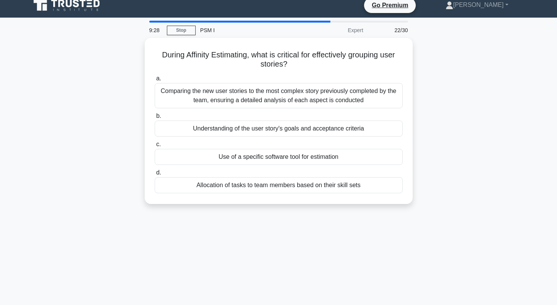
scroll to position [0, 0]
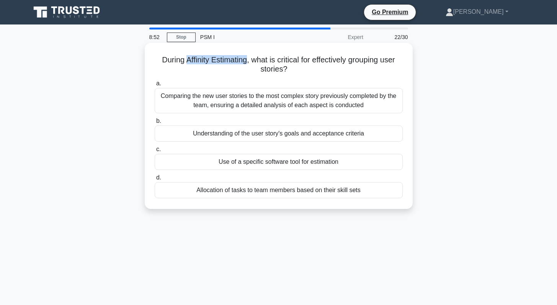
drag, startPoint x: 246, startPoint y: 61, endPoint x: 186, endPoint y: 61, distance: 60.8
click at [186, 61] on h5 "During Affinity Estimating, what is critical for effectively grouping user stor…" at bounding box center [278, 64] width 249 height 19
copy h5 "Affinity Estimating"
click at [256, 136] on div "Understanding of the user story's goals and acceptance criteria" at bounding box center [279, 133] width 248 height 16
click at [155, 124] on input "b. Understanding of the user story's goals and acceptance criteria" at bounding box center [155, 121] width 0 height 5
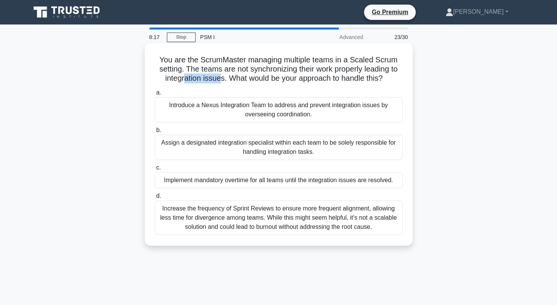
drag, startPoint x: 182, startPoint y: 80, endPoint x: 217, endPoint y: 79, distance: 35.2
click at [217, 79] on h5 "You are the ScrumMaster managing multiple teams in a Scaled Scrum setting. The …" at bounding box center [278, 69] width 249 height 28
click at [256, 108] on div "Introduce a Nexus Integration Team to address and prevent integration issues by…" at bounding box center [279, 109] width 248 height 25
click at [155, 95] on input "a. Introduce a Nexus Integration Team to address and prevent integration issues…" at bounding box center [155, 92] width 0 height 5
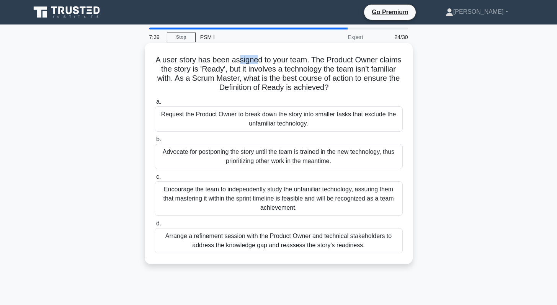
drag, startPoint x: 239, startPoint y: 60, endPoint x: 256, endPoint y: 62, distance: 17.7
click at [256, 62] on h5 "A user story has been assigned to your team. The Product Owner claims the story…" at bounding box center [278, 73] width 249 height 37
click at [277, 79] on h5 "A user story has been assigned to your team. The Product Owner claims the story…" at bounding box center [278, 73] width 249 height 37
drag, startPoint x: 207, startPoint y: 70, endPoint x: 213, endPoint y: 70, distance: 6.5
click at [213, 70] on h5 "A user story has been assigned to your team. The Product Owner claims the story…" at bounding box center [278, 73] width 249 height 37
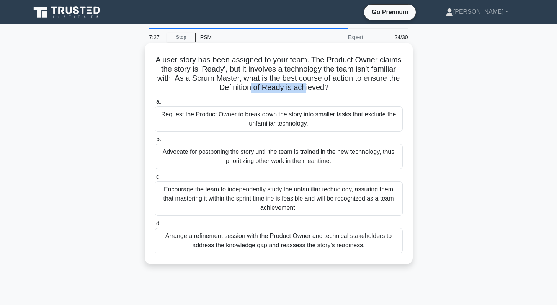
drag, startPoint x: 251, startPoint y: 90, endPoint x: 304, endPoint y: 90, distance: 52.8
click at [304, 90] on h5 "A user story has been assigned to your team. The Product Owner claims the story…" at bounding box center [278, 73] width 249 height 37
click at [332, 87] on icon ".spinner_0XTQ{transform-origin:center;animation:spinner_y6GP .75s linear infini…" at bounding box center [332, 87] width 9 height 9
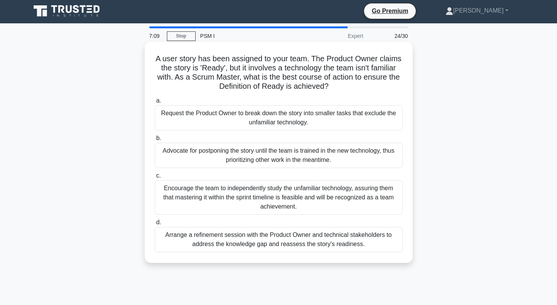
scroll to position [2, 0]
drag, startPoint x: 222, startPoint y: 68, endPoint x: 202, endPoint y: 68, distance: 20.3
click at [202, 68] on h5 "A user story has been assigned to your team. The Product Owner claims the story…" at bounding box center [278, 72] width 249 height 37
drag, startPoint x: 241, startPoint y: 88, endPoint x: 267, endPoint y: 86, distance: 26.5
click at [267, 86] on h5 "A user story has been assigned to your team. The Product Owner claims the story…" at bounding box center [278, 72] width 249 height 37
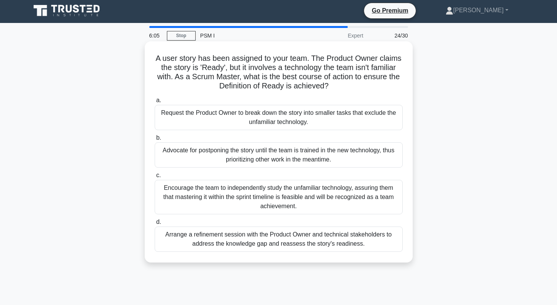
click at [253, 188] on div "Encourage the team to independently study the unfamiliar technology, assuring t…" at bounding box center [279, 197] width 248 height 34
click at [155, 178] on input "c. Encourage the team to independently study the unfamiliar technology, assurin…" at bounding box center [155, 175] width 0 height 5
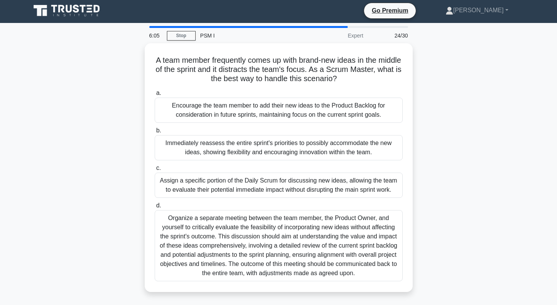
scroll to position [0, 0]
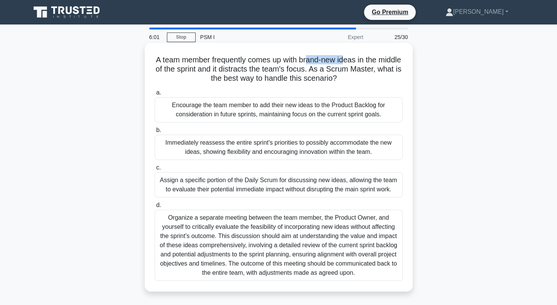
drag, startPoint x: 305, startPoint y: 62, endPoint x: 345, endPoint y: 62, distance: 40.6
click at [345, 62] on h5 "A team member frequently comes up with brand-new ideas in the middle of the spr…" at bounding box center [278, 69] width 249 height 28
drag, startPoint x: 243, startPoint y: 71, endPoint x: 278, endPoint y: 70, distance: 34.8
click at [278, 70] on h5 "A team member frequently comes up with brand-new ideas in the middle of the spr…" at bounding box center [278, 69] width 249 height 28
click at [254, 113] on div "Encourage the team member to add their new ideas to the Product Backlog for con…" at bounding box center [279, 109] width 248 height 25
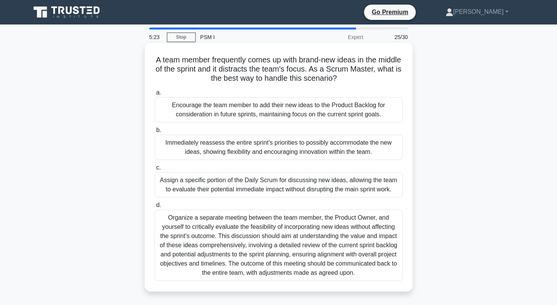
click at [155, 95] on input "a. Encourage the team member to add their new ideas to the Product Backlog for …" at bounding box center [155, 92] width 0 height 5
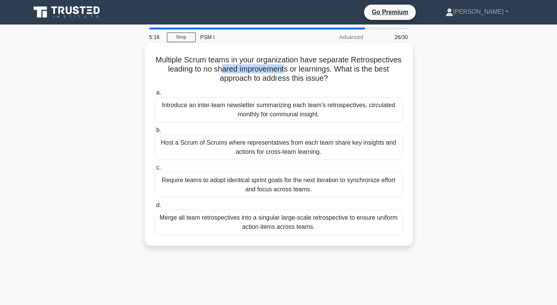
drag, startPoint x: 228, startPoint y: 72, endPoint x: 284, endPoint y: 71, distance: 55.5
click at [284, 71] on h5 "Multiple Scrum teams in your organization have separate Retrospectives leading …" at bounding box center [278, 69] width 249 height 28
click at [248, 112] on div "Introduce an inter-team newsletter summarizing each team’s retrospectives, circ…" at bounding box center [279, 109] width 248 height 25
click at [155, 95] on input "a. Introduce an inter-team newsletter summarizing each team’s retrospectives, c…" at bounding box center [155, 92] width 0 height 5
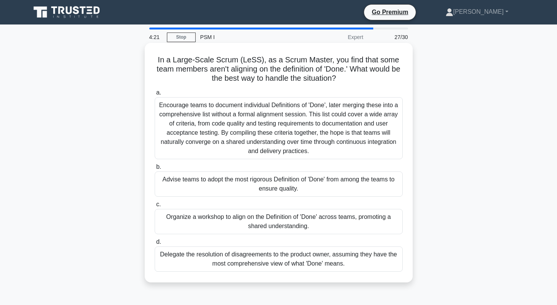
click at [233, 221] on div "Organize a workshop to align on the Definition of 'Done' across teams, promotin…" at bounding box center [279, 221] width 248 height 25
click at [155, 207] on input "c. Organize a workshop to align on the Definition of 'Done' across teams, promo…" at bounding box center [155, 204] width 0 height 5
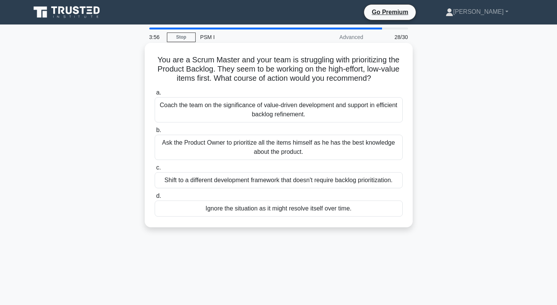
click at [237, 110] on div "Coach the team on the significance of value-driven development and support in e…" at bounding box center [279, 109] width 248 height 25
click at [236, 117] on div "Coach the team on the significance of value-driven development and support in e…" at bounding box center [279, 109] width 248 height 25
click at [155, 95] on input "a. Coach the team on the significance of value-driven development and support i…" at bounding box center [155, 92] width 0 height 5
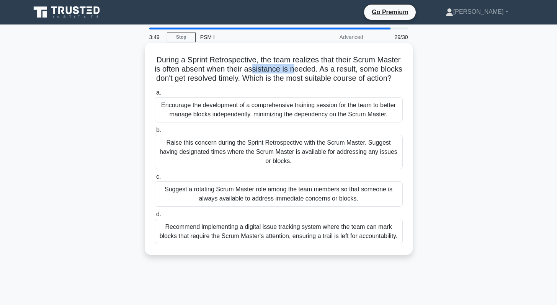
drag, startPoint x: 254, startPoint y: 70, endPoint x: 294, endPoint y: 68, distance: 40.2
click at [294, 68] on h5 "During a Sprint Retrospective, the team realizes that their Scrum Master is oft…" at bounding box center [278, 69] width 249 height 28
click at [293, 154] on div "Raise this concern during the Sprint Retrospective with the Scrum Master. Sugge…" at bounding box center [279, 152] width 248 height 34
click at [155, 133] on input "b. Raise this concern during the Sprint Retrospective with the Scrum Master. Su…" at bounding box center [155, 130] width 0 height 5
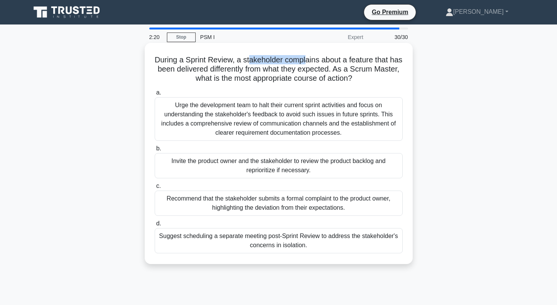
drag, startPoint x: 251, startPoint y: 63, endPoint x: 305, endPoint y: 62, distance: 54.7
click at [305, 62] on h5 "During a Sprint Review, a stakeholder complains about a feature that has been d…" at bounding box center [278, 69] width 249 height 28
click at [350, 62] on h5 "During a Sprint Review, a stakeholder complains about a feature that has been d…" at bounding box center [278, 69] width 249 height 28
drag, startPoint x: 189, startPoint y: 69, endPoint x: 308, endPoint y: 68, distance: 119.0
click at [308, 68] on h5 "During a Sprint Review, a stakeholder complains about a feature that has been d…" at bounding box center [278, 69] width 249 height 28
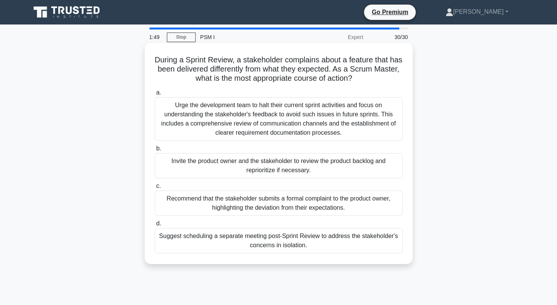
click at [279, 167] on div "Invite the product owner and the stakeholder to review the product backlog and …" at bounding box center [279, 165] width 248 height 25
click at [155, 151] on input "b. Invite the product owner and the stakeholder to review the product backlog a…" at bounding box center [155, 148] width 0 height 5
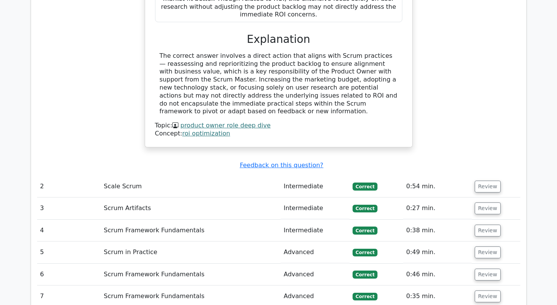
scroll to position [1028, 0]
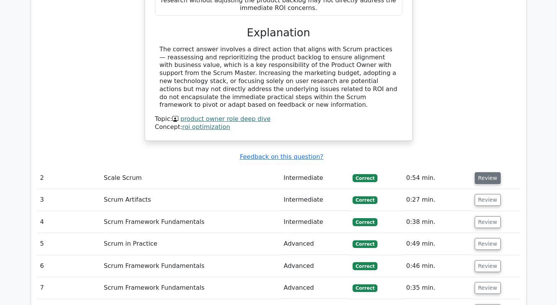
click at [481, 172] on button "Review" at bounding box center [487, 178] width 26 height 12
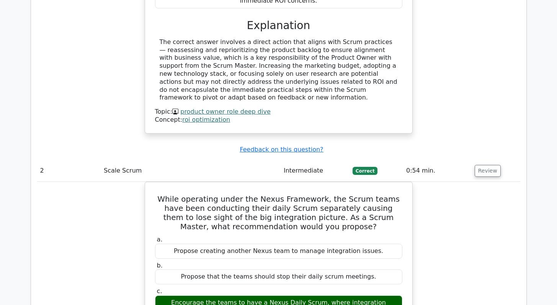
scroll to position [1091, 0]
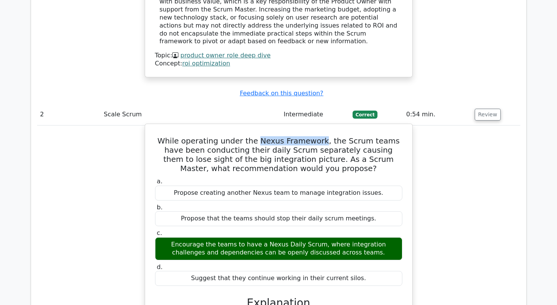
drag, startPoint x: 315, startPoint y: 100, endPoint x: 254, endPoint y: 97, distance: 61.3
click at [254, 136] on h5 "While operating under the Nexus Framework, the Scrum teams have been conducting…" at bounding box center [278, 154] width 249 height 37
copy h5 "Nexus Framework"
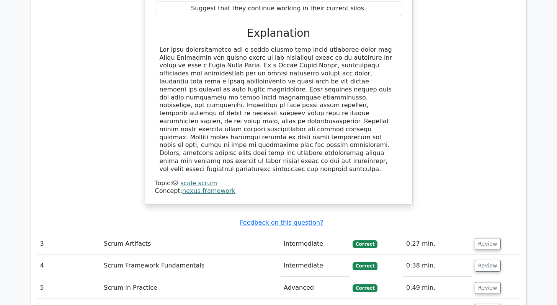
scroll to position [1379, 0]
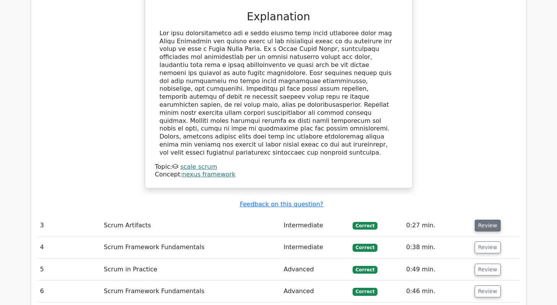
click at [480, 220] on button "Review" at bounding box center [487, 226] width 26 height 12
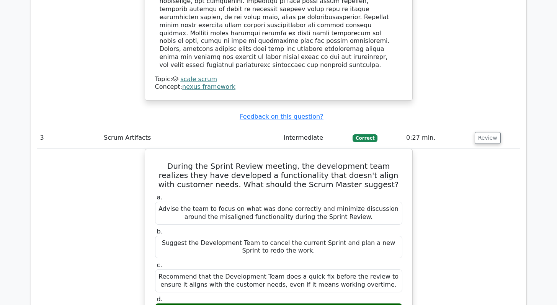
scroll to position [1521, 0]
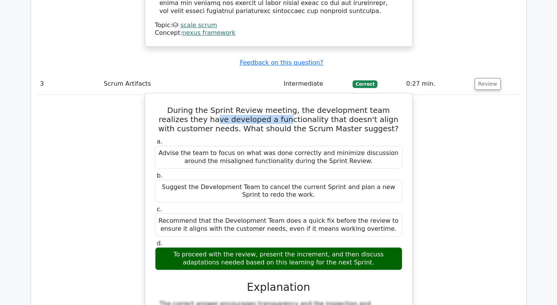
drag, startPoint x: 167, startPoint y: 59, endPoint x: 231, endPoint y: 62, distance: 63.6
click at [231, 106] on h5 "During the Sprint Review meeting, the development team realizes they have devel…" at bounding box center [278, 120] width 249 height 28
drag, startPoint x: 264, startPoint y: 71, endPoint x: 307, endPoint y: 72, distance: 43.2
click at [307, 106] on h5 "During the Sprint Review meeting, the development team realizes they have devel…" at bounding box center [278, 120] width 249 height 28
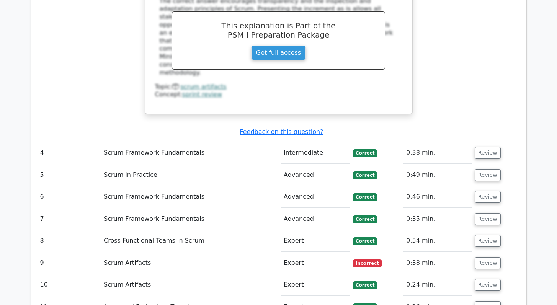
scroll to position [1824, 0]
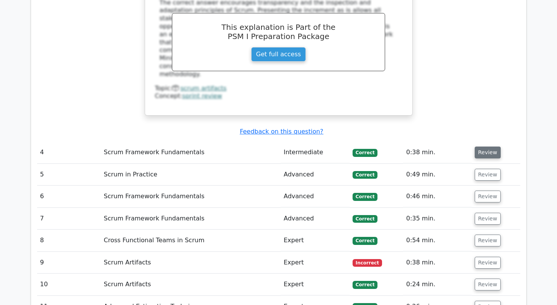
click at [484, 147] on button "Review" at bounding box center [487, 153] width 26 height 12
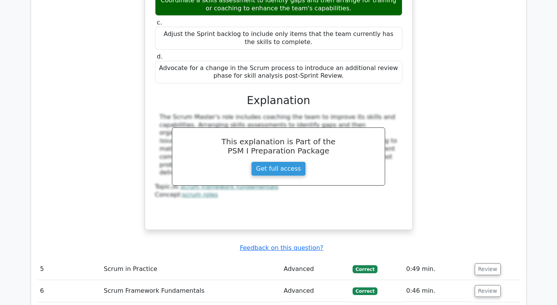
scroll to position [2139, 0]
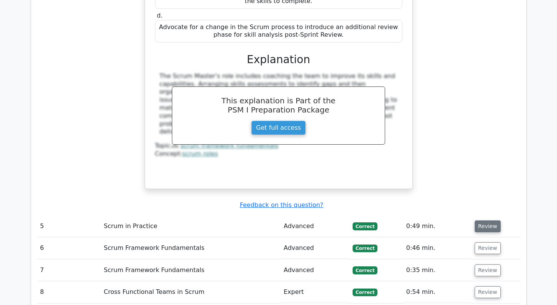
click at [477, 220] on button "Review" at bounding box center [487, 226] width 26 height 12
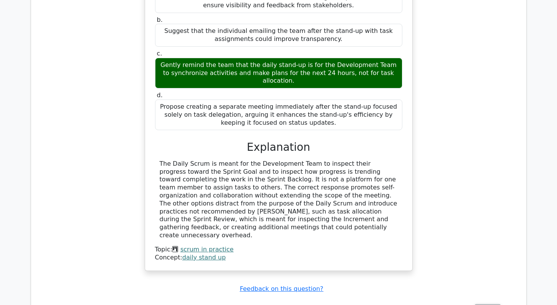
scroll to position [2550, 0]
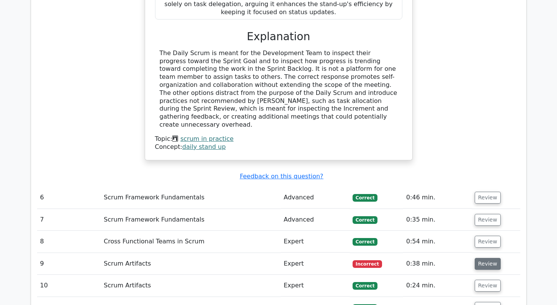
click at [486, 258] on button "Review" at bounding box center [487, 264] width 26 height 12
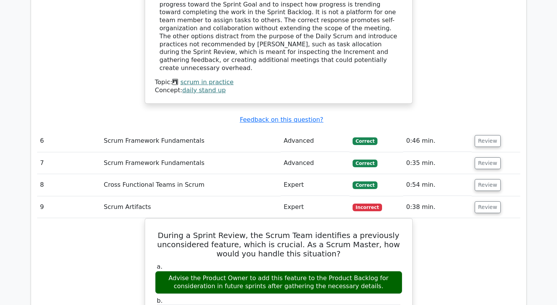
scroll to position [2620, 0]
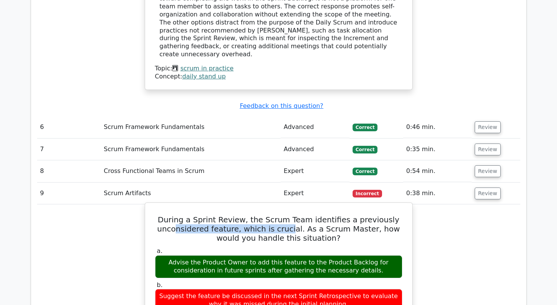
drag, startPoint x: 176, startPoint y: 130, endPoint x: 284, endPoint y: 130, distance: 107.1
click at [284, 215] on h5 "During a Sprint Review, the Scrum Team identifies a previously unconsidered fea…" at bounding box center [278, 229] width 249 height 28
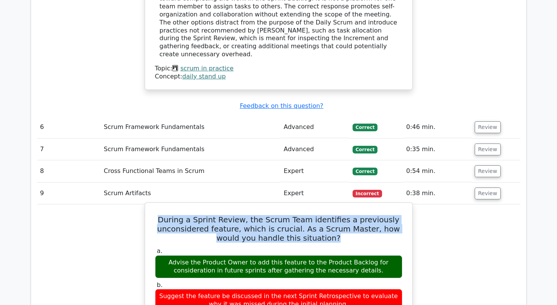
drag, startPoint x: 328, startPoint y: 137, endPoint x: 156, endPoint y: 121, distance: 172.5
click at [156, 215] on h5 "During a Sprint Review, the Scrum Team identifies a previously unconsidered fea…" at bounding box center [278, 229] width 249 height 28
copy h5 "During a Sprint Review, the Scrum Team identifies a previously unconsidered fea…"
drag, startPoint x: 375, startPoint y: 170, endPoint x: 176, endPoint y: 162, distance: 199.1
click at [176, 255] on div "Advise the Product Owner to add this feature to the Product Backlog for conside…" at bounding box center [278, 266] width 247 height 23
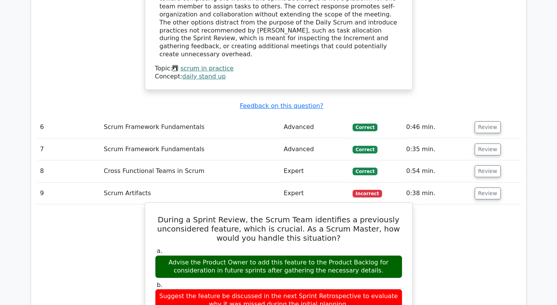
click at [220, 289] on div "Suggest the feature be discussed in the next Sprint Retrospective to evaluate w…" at bounding box center [278, 300] width 247 height 23
click at [230, 255] on div "Advise the Product Owner to add this feature to the Product Backlog for conside…" at bounding box center [278, 266] width 247 height 23
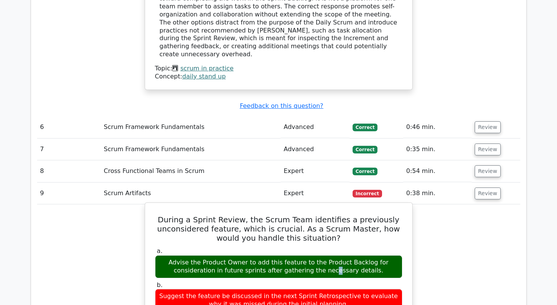
click at [230, 255] on div "Advise the Product Owner to add this feature to the Product Backlog for conside…" at bounding box center [278, 266] width 247 height 23
copy div "Advise the Product Owner to add this feature to the Product Backlog for conside…"
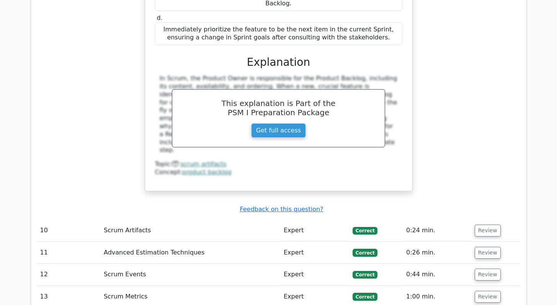
scroll to position [3110, 0]
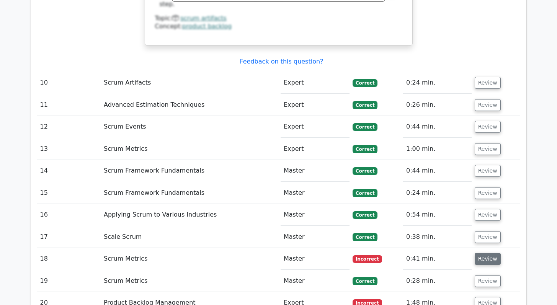
click at [485, 253] on button "Review" at bounding box center [487, 259] width 26 height 12
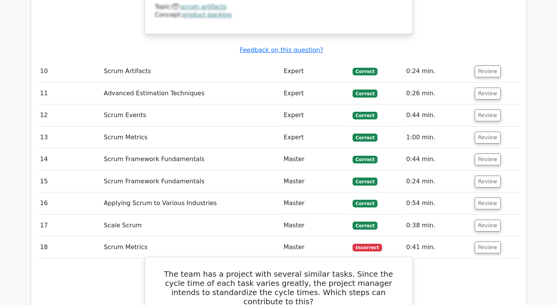
scroll to position [3167, 0]
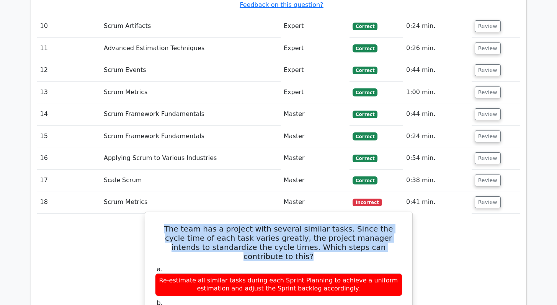
drag, startPoint x: 362, startPoint y: 138, endPoint x: 155, endPoint y: 118, distance: 208.0
click at [155, 224] on h5 "The team has a project with several similar tasks. Since the cycle time of each…" at bounding box center [278, 242] width 249 height 37
copy h5 "The team has a project with several similar tasks. Since the cycle time of each…"
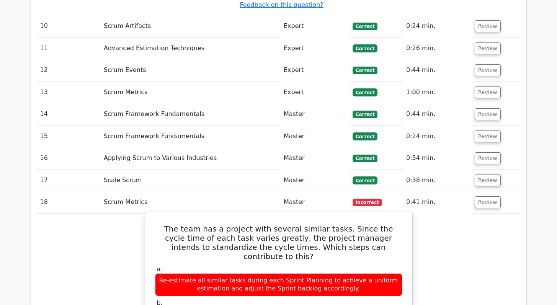
click at [267, 224] on h5 "The team has a project with several similar tasks. Since the cycle time of each…" at bounding box center [278, 242] width 249 height 37
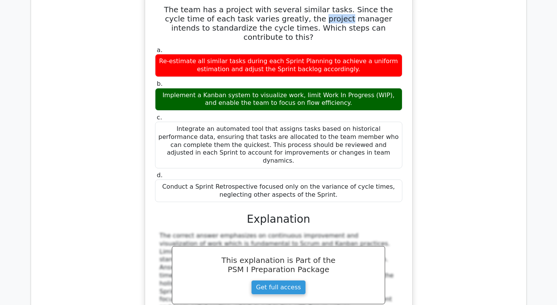
scroll to position [3463, 0]
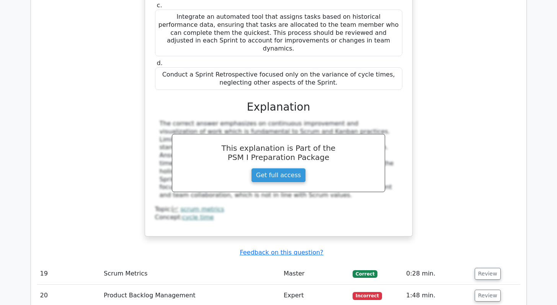
scroll to position [3601, 0]
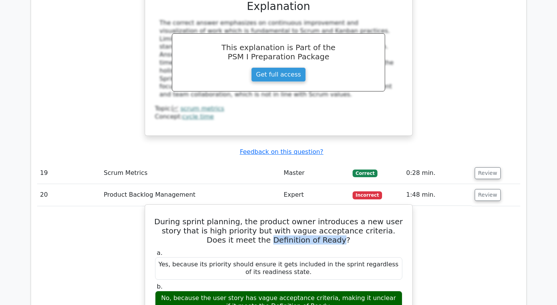
drag, startPoint x: 309, startPoint y: 114, endPoint x: 243, endPoint y: 115, distance: 65.8
click at [243, 217] on h5 "During sprint planning, the product owner introduces a new user story that is h…" at bounding box center [278, 231] width 249 height 28
copy h5 "Definition of Ready"
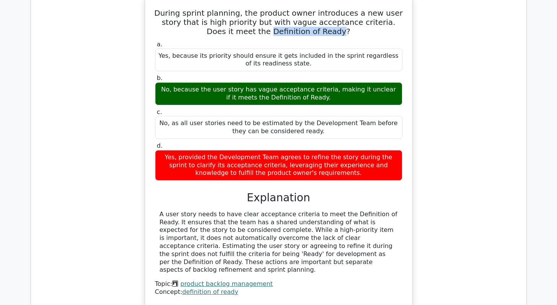
scroll to position [3842, 0]
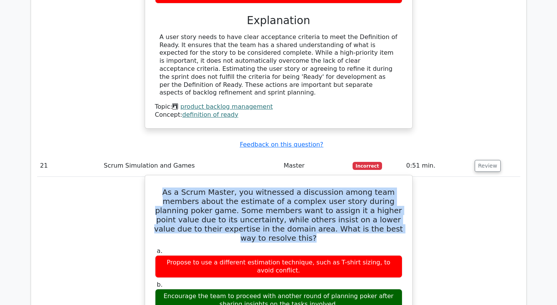
drag, startPoint x: 372, startPoint y: 96, endPoint x: 152, endPoint y: 59, distance: 222.7
copy h5 "As a Scrum Master, you witnessed a discussion among team members about the esti…"
click at [247, 187] on h5 "As a Scrum Master, you witnessed a discussion among team members about the esti…" at bounding box center [278, 214] width 249 height 55
drag, startPoint x: 372, startPoint y: 95, endPoint x: 158, endPoint y: 57, distance: 217.5
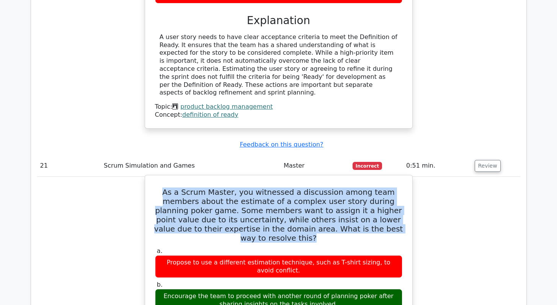
click at [158, 187] on h5 "As a Scrum Master, you witnessed a discussion among team members about the esti…" at bounding box center [278, 214] width 249 height 55
copy h5 "As a Scrum Master, you witnessed a discussion among team members about the esti…"
drag, startPoint x: 325, startPoint y: 161, endPoint x: 162, endPoint y: 154, distance: 162.8
click at [162, 289] on div "Encourage the team to proceed with another round of planning poker after sharin…" at bounding box center [278, 300] width 247 height 23
copy div "Encourage the team to proceed with another round of planning poker after sharin…"
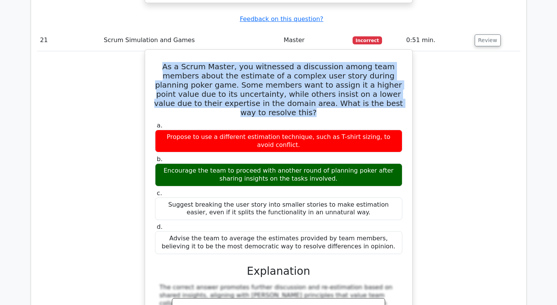
scroll to position [4366, 0]
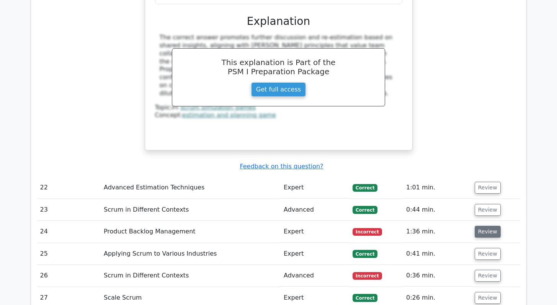
click at [480, 226] on button "Review" at bounding box center [487, 232] width 26 height 12
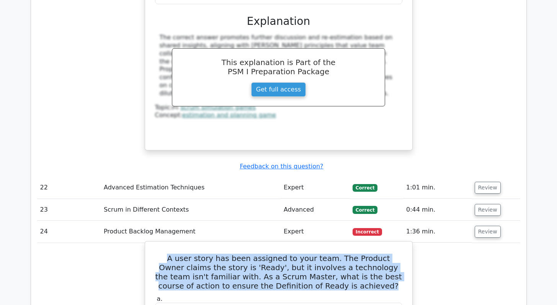
drag, startPoint x: 335, startPoint y: 143, endPoint x: 155, endPoint y: 116, distance: 181.8
click at [155, 254] on h5 "A user story has been assigned to your team. The Product Owner claims the story…" at bounding box center [278, 272] width 249 height 37
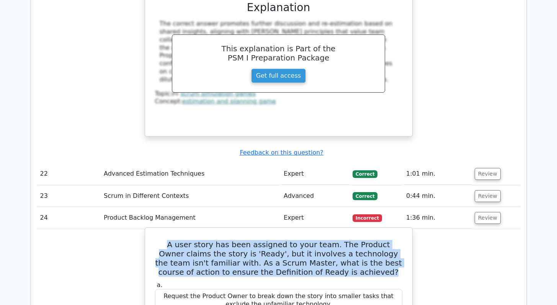
scroll to position [4387, 0]
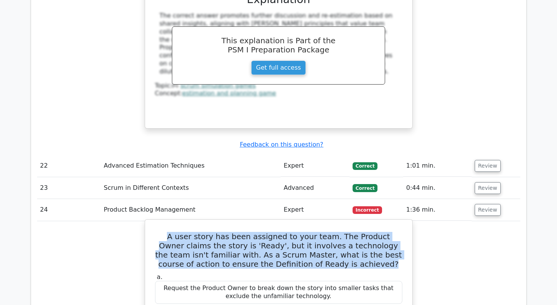
copy h5 "A user story has been assigned to your team. The Product Owner claims the story…"
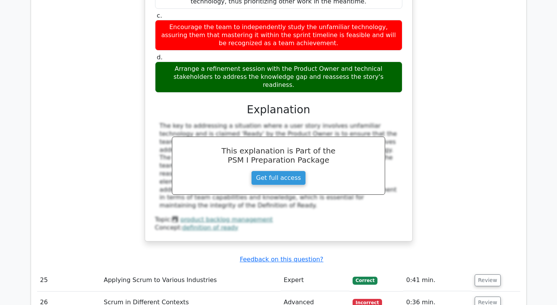
scroll to position [4756, 0]
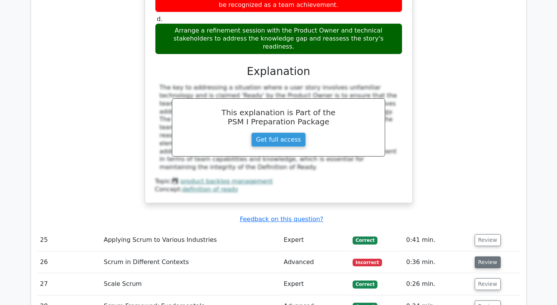
click at [488, 256] on button "Review" at bounding box center [487, 262] width 26 height 12
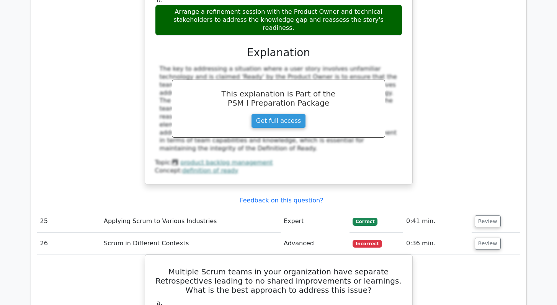
scroll to position [4810, 0]
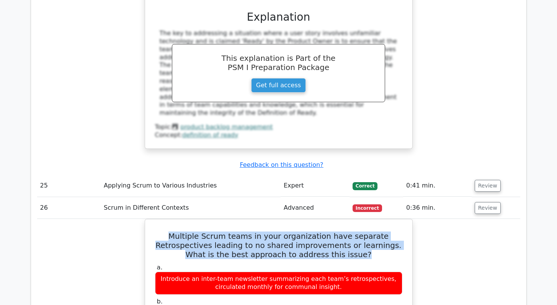
drag, startPoint x: 336, startPoint y: 101, endPoint x: 143, endPoint y: 77, distance: 194.7
copy h5 "Multiple Scrum teams in your organization have separate Retrospectives leading …"
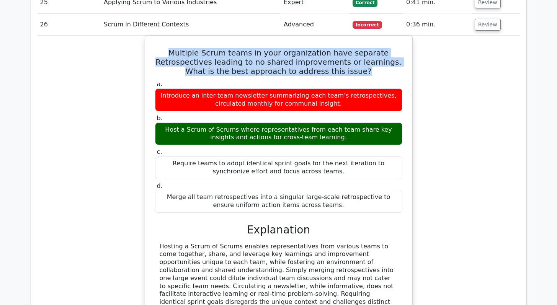
scroll to position [5027, 0]
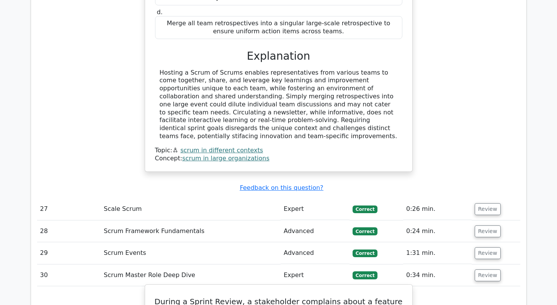
drag, startPoint x: 320, startPoint y: 242, endPoint x: 202, endPoint y: 237, distance: 117.9
drag, startPoint x: 220, startPoint y: 160, endPoint x: 239, endPoint y: 160, distance: 19.1
click at [239, 297] on h5 "During a Sprint Review, a stakeholder complains about a feature that has been d…" at bounding box center [278, 311] width 249 height 28
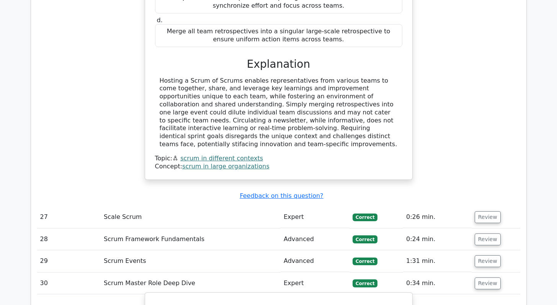
scroll to position [5153, 0]
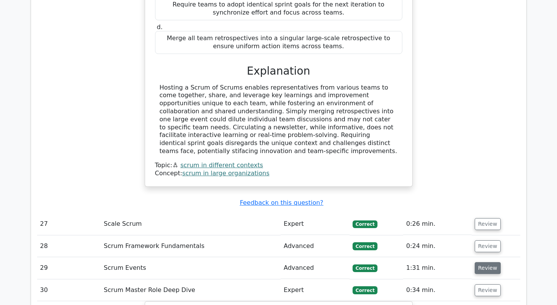
click at [476, 262] on button "Review" at bounding box center [487, 268] width 26 height 12
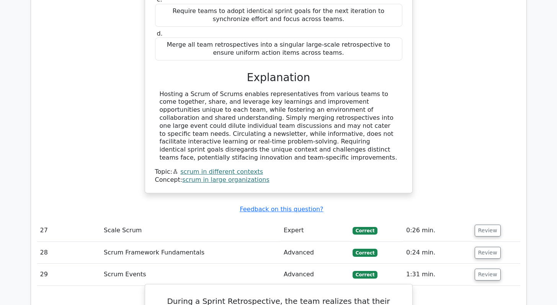
scroll to position [5146, 0]
click at [480, 247] on button "Review" at bounding box center [487, 253] width 26 height 12
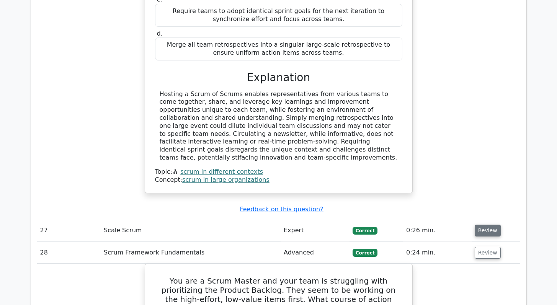
click at [483, 225] on button "Review" at bounding box center [487, 231] width 26 height 12
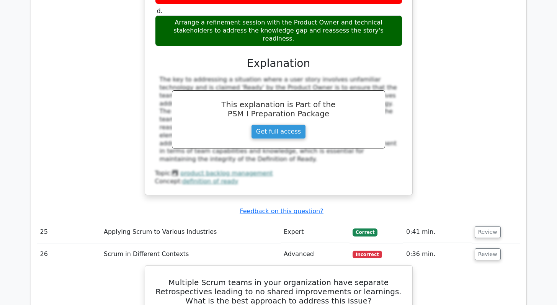
scroll to position [4705, 0]
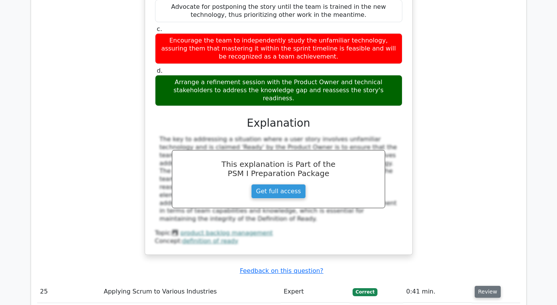
click at [478, 286] on button "Review" at bounding box center [487, 292] width 26 height 12
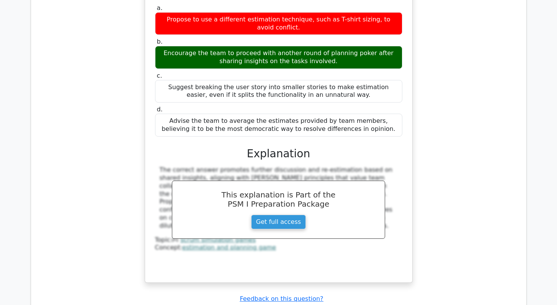
scroll to position [4234, 0]
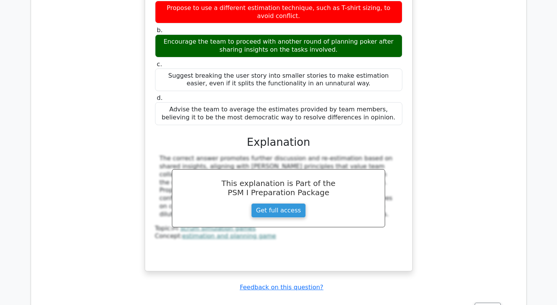
scroll to position [4236, 0]
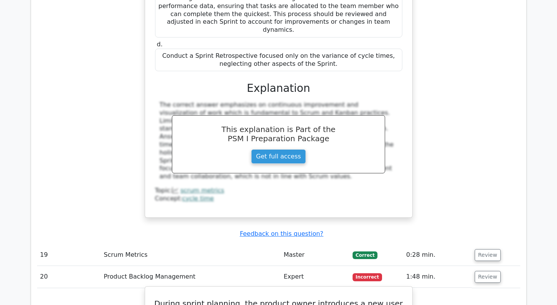
scroll to position [3517, 0]
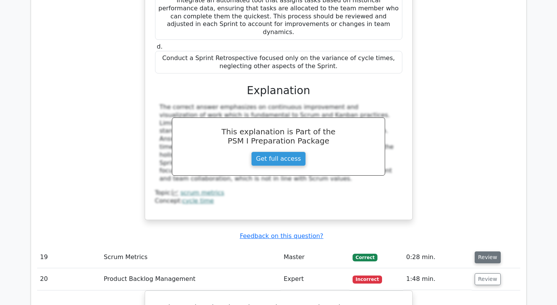
click at [477, 251] on button "Review" at bounding box center [487, 257] width 26 height 12
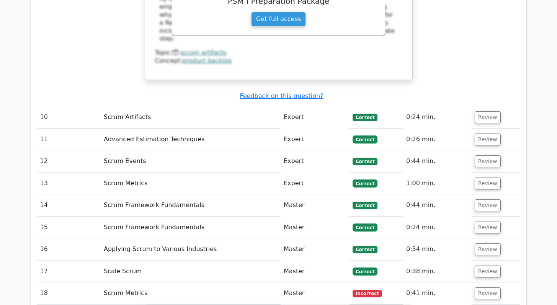
scroll to position [3061, 0]
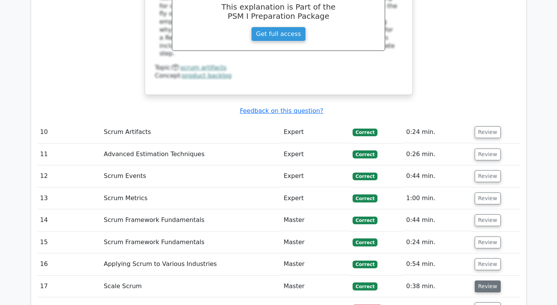
click at [476, 280] on button "Review" at bounding box center [487, 286] width 26 height 12
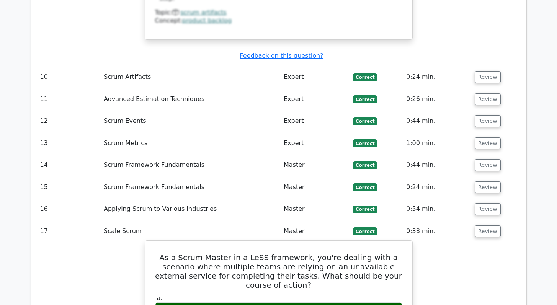
scroll to position [3111, 0]
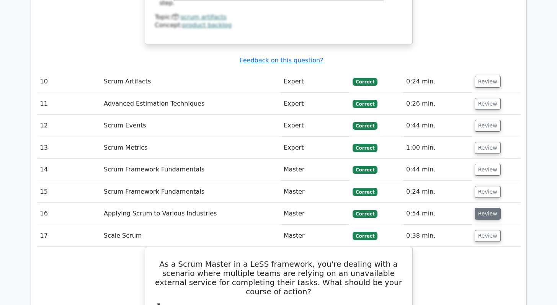
click at [478, 208] on button "Review" at bounding box center [487, 214] width 26 height 12
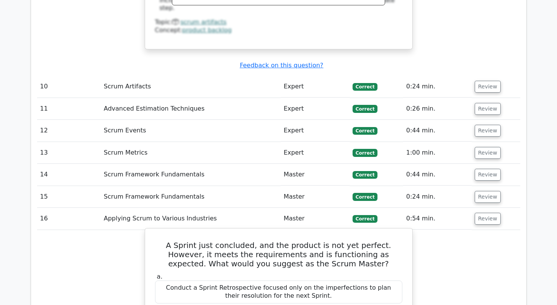
scroll to position [3099, 0]
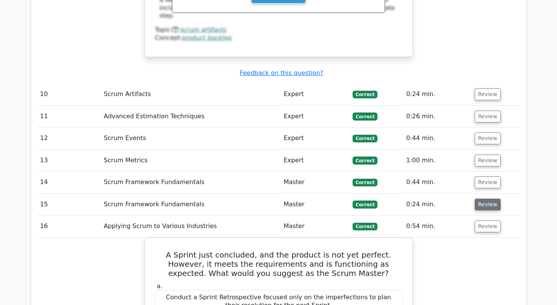
click at [482, 199] on button "Review" at bounding box center [487, 205] width 26 height 12
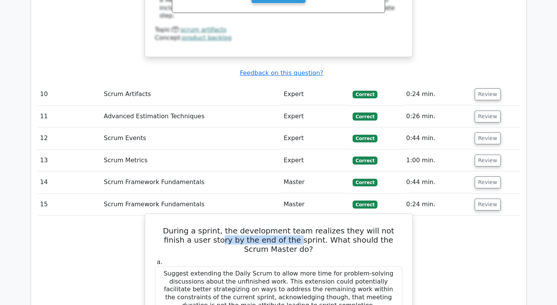
drag, startPoint x: 178, startPoint y: 130, endPoint x: 246, endPoint y: 129, distance: 68.1
click at [246, 226] on h5 "During a sprint, the development team realizes they will not finish a user stor…" at bounding box center [278, 240] width 249 height 28
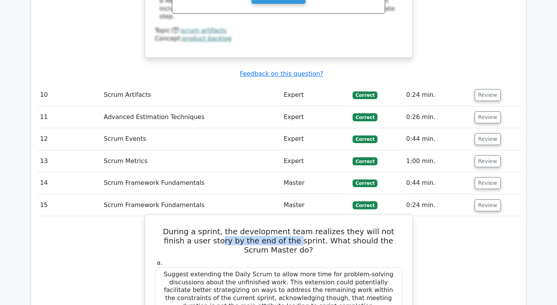
scroll to position [3083, 0]
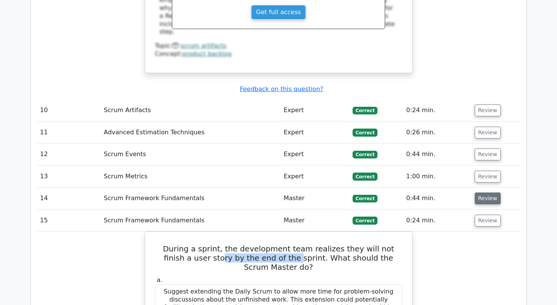
click at [484, 192] on button "Review" at bounding box center [487, 198] width 26 height 12
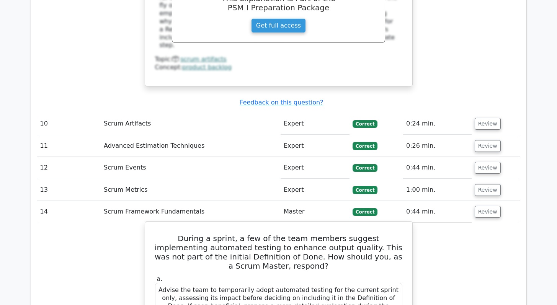
scroll to position [3069, 0]
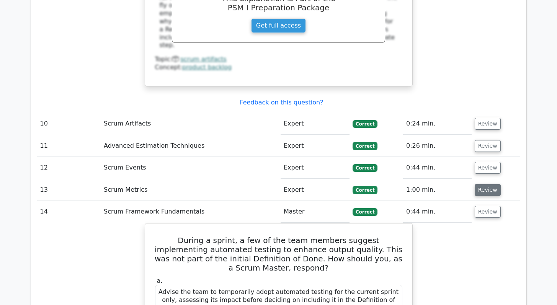
click at [476, 184] on button "Review" at bounding box center [487, 190] width 26 height 12
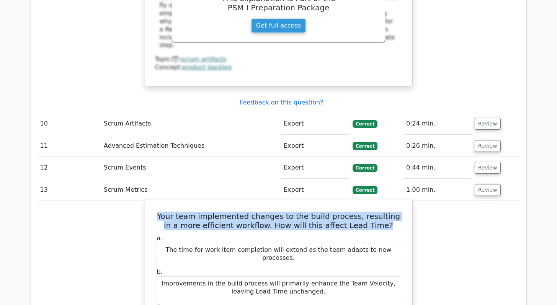
drag, startPoint x: 375, startPoint y: 117, endPoint x: 164, endPoint y: 109, distance: 211.4
click at [164, 212] on h5 "Your team implemented changes to the build process, resulting in a more efficie…" at bounding box center [278, 221] width 249 height 18
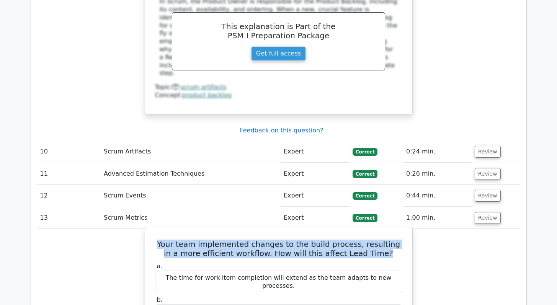
scroll to position [3041, 0]
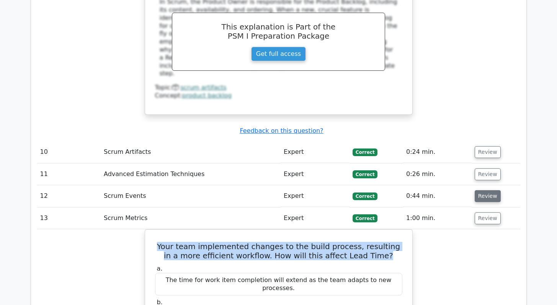
click at [479, 190] on button "Review" at bounding box center [487, 196] width 26 height 12
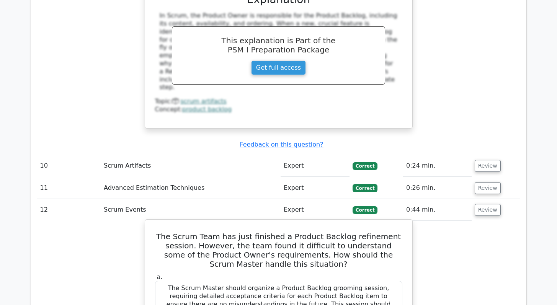
scroll to position [3013, 0]
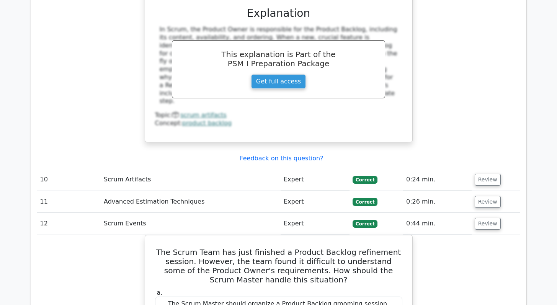
drag, startPoint x: 476, startPoint y: 94, endPoint x: 464, endPoint y: 96, distance: 11.8
click at [476, 196] on button "Review" at bounding box center [487, 202] width 26 height 12
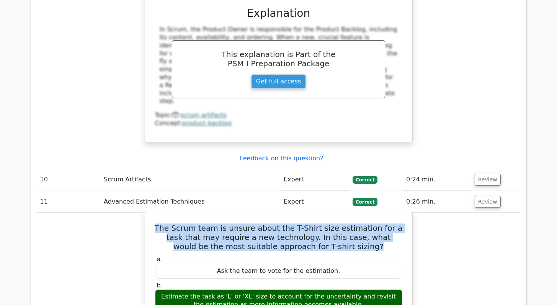
drag, startPoint x: 161, startPoint y: 118, endPoint x: 340, endPoint y: 139, distance: 179.9
click at [340, 223] on h5 "The Scrum team is unsure about the T-Shirt size estimation for a task that may …" at bounding box center [278, 237] width 249 height 28
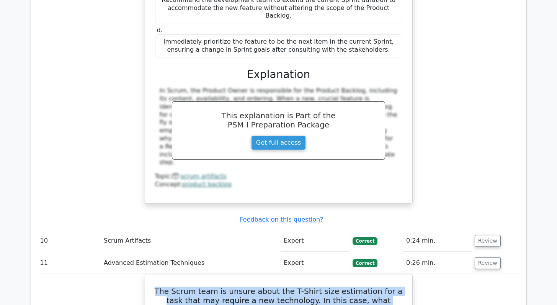
scroll to position [2952, 0]
click at [480, 235] on button "Review" at bounding box center [487, 241] width 26 height 12
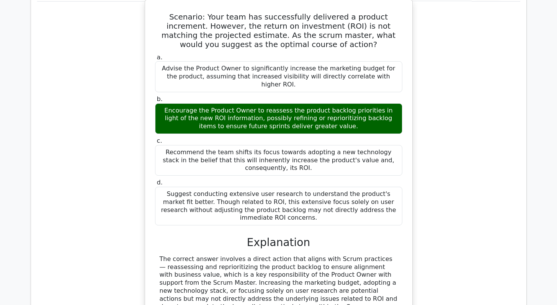
scroll to position [763, 0]
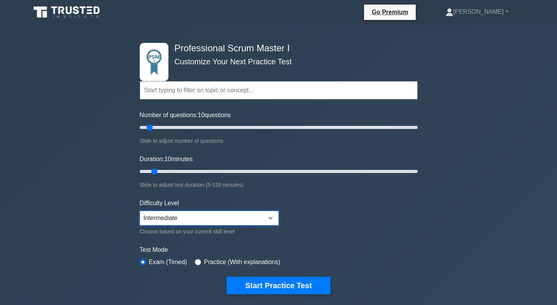
click at [178, 216] on select "Beginner Intermediate Expert" at bounding box center [209, 218] width 139 height 15
select select "beginner"
drag, startPoint x: 150, startPoint y: 127, endPoint x: 178, endPoint y: 127, distance: 27.2
type input "30"
click at [178, 127] on input "Number of questions: 30 questions" at bounding box center [279, 127] width 278 height 9
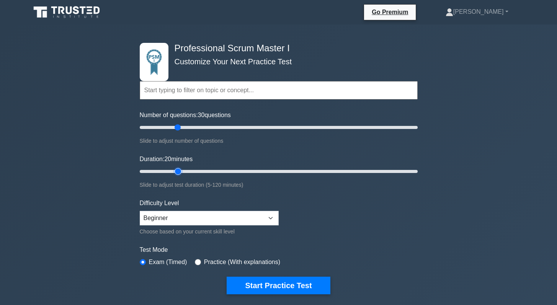
drag, startPoint x: 155, startPoint y: 173, endPoint x: 181, endPoint y: 174, distance: 26.0
type input "20"
click at [181, 174] on input "Duration: 20 minutes" at bounding box center [279, 171] width 278 height 9
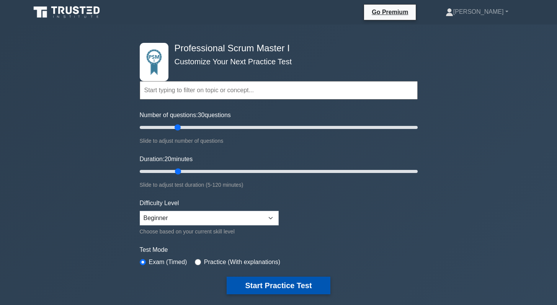
click at [272, 285] on button "Start Practice Test" at bounding box center [278, 286] width 103 height 18
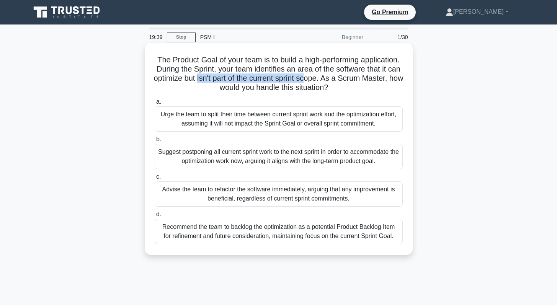
drag, startPoint x: 205, startPoint y: 79, endPoint x: 316, endPoint y: 81, distance: 111.0
click at [316, 81] on h5 "The Product Goal of your team is to build a high-performing application. During…" at bounding box center [278, 73] width 249 height 37
click at [307, 232] on div "Recommend the team to backlog the optimization as a potential Product Backlog I…" at bounding box center [279, 231] width 248 height 25
click at [155, 217] on input "d. Recommend the team to backlog the optimization as a potential Product Backlo…" at bounding box center [155, 214] width 0 height 5
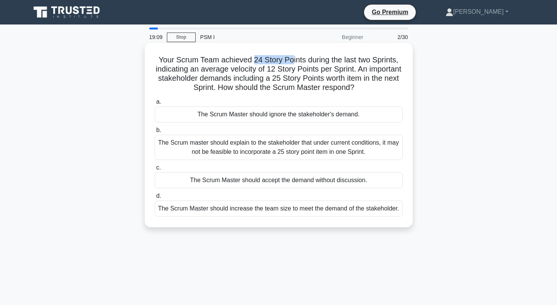
drag, startPoint x: 253, startPoint y: 61, endPoint x: 290, endPoint y: 59, distance: 36.4
click at [290, 59] on h5 "Your Scrum Team achieved 24 Story Points during the last two Sprints, indicatin…" at bounding box center [278, 73] width 249 height 37
click at [242, 152] on div "The Scrum master should explain to the stakeholder that under current condition…" at bounding box center [279, 147] width 248 height 25
click at [155, 133] on input "b. The Scrum master should explain to the stakeholder that under current condit…" at bounding box center [155, 130] width 0 height 5
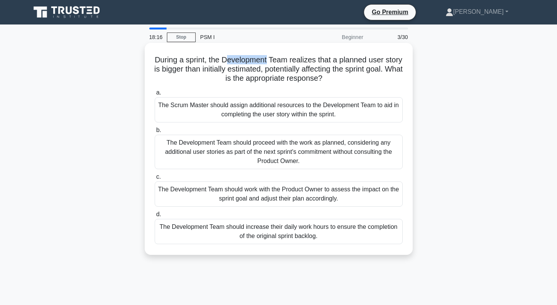
drag, startPoint x: 225, startPoint y: 63, endPoint x: 267, endPoint y: 61, distance: 41.4
click at [267, 61] on h5 "During a sprint, the Development Team realizes that a planned user story is big…" at bounding box center [278, 69] width 249 height 28
drag, startPoint x: 206, startPoint y: 67, endPoint x: 247, endPoint y: 70, distance: 41.0
click at [247, 70] on h5 "During a sprint, the Development Team realizes that a planned user story is big…" at bounding box center [278, 69] width 249 height 28
drag, startPoint x: 225, startPoint y: 79, endPoint x: 283, endPoint y: 79, distance: 57.8
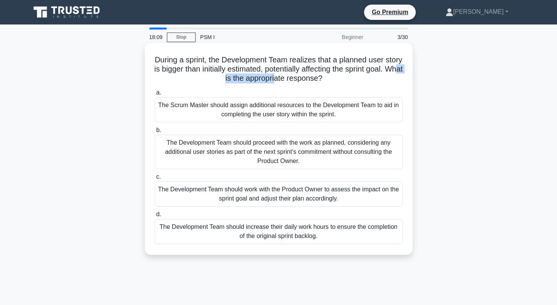
click at [283, 79] on h5 "During a sprint, the Development Team realizes that a planned user story is big…" at bounding box center [278, 69] width 249 height 28
click at [248, 193] on div "The Development Team should work with the Product Owner to assess the impact on…" at bounding box center [279, 193] width 248 height 25
click at [155, 179] on input "c. The Development Team should work with the Product Owner to assess the impact…" at bounding box center [155, 176] width 0 height 5
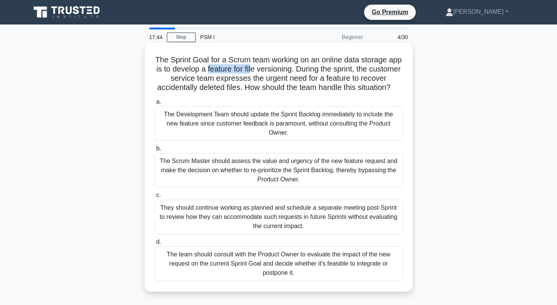
drag, startPoint x: 207, startPoint y: 69, endPoint x: 250, endPoint y: 70, distance: 43.6
click at [250, 70] on h5 "The Sprint Goal for a Scrum team working on an online data storage app is to de…" at bounding box center [278, 73] width 249 height 37
drag, startPoint x: 290, startPoint y: 71, endPoint x: 252, endPoint y: 71, distance: 38.6
click at [252, 71] on h5 "The Sprint Goal for a Scrum team working on an online data storage app is to de…" at bounding box center [278, 73] width 249 height 37
click at [268, 258] on div "The team should consult with the Product Owner to evaluate the impact of the ne…" at bounding box center [279, 263] width 248 height 34
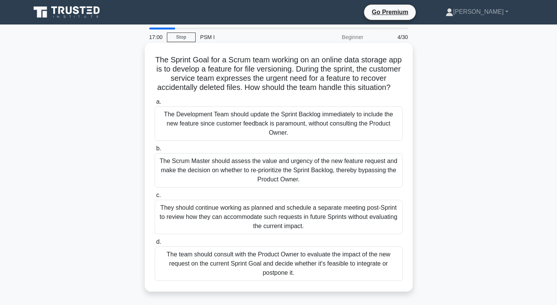
click at [155, 244] on input "d. The team should consult with the Product Owner to evaluate the impact of the…" at bounding box center [155, 242] width 0 height 5
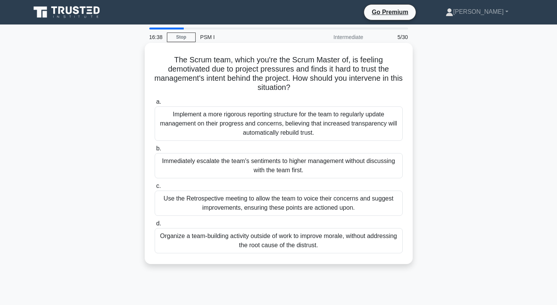
click at [277, 206] on div "Use the Retrospective meeting to allow the team to voice their concerns and sug…" at bounding box center [279, 203] width 248 height 25
click at [155, 189] on input "c. Use the Retrospective meeting to allow the team to voice their concerns and …" at bounding box center [155, 186] width 0 height 5
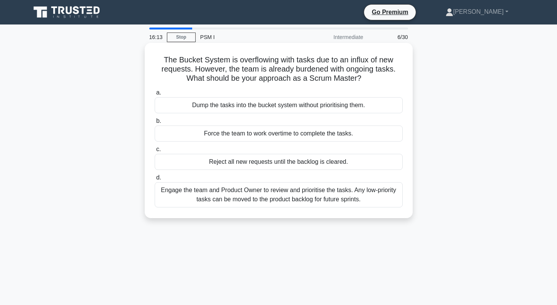
click at [255, 199] on div "Engage the team and Product Owner to review and prioritise the tasks. Any low-p…" at bounding box center [279, 194] width 248 height 25
click at [155, 180] on input "d. Engage the team and Product Owner to review and prioritise the tasks. Any lo…" at bounding box center [155, 177] width 0 height 5
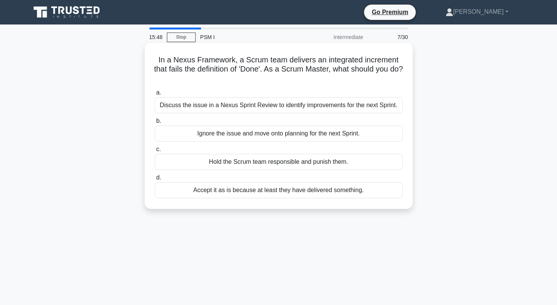
click at [229, 106] on div "Discuss the issue in a Nexus Sprint Review to identify improvements for the nex…" at bounding box center [279, 105] width 248 height 16
click at [155, 95] on input "a. Discuss the issue in a Nexus Sprint Review to identify improvements for the …" at bounding box center [155, 92] width 0 height 5
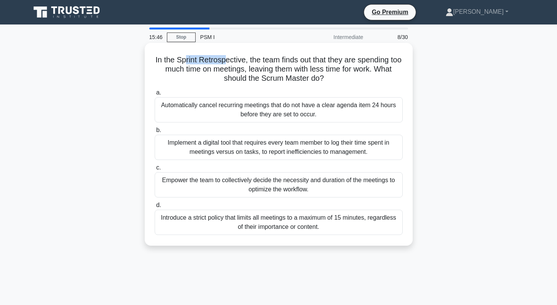
drag, startPoint x: 184, startPoint y: 62, endPoint x: 223, endPoint y: 60, distance: 38.7
click at [223, 60] on h5 "In the Sprint Retrospective, the team finds out that they are spending too much…" at bounding box center [278, 69] width 249 height 28
click at [283, 184] on div "Empower the team to collectively decide the necessity and duration of the meeti…" at bounding box center [279, 184] width 248 height 25
click at [155, 170] on input "c. Empower the team to collectively decide the necessity and duration of the me…" at bounding box center [155, 167] width 0 height 5
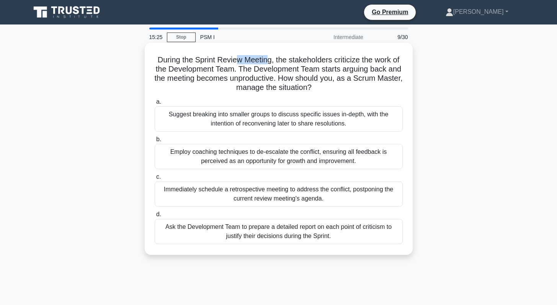
drag, startPoint x: 238, startPoint y: 62, endPoint x: 266, endPoint y: 61, distance: 27.2
click at [266, 61] on h5 "During the Sprint Review Meeting, the stakeholders criticize the work of the De…" at bounding box center [278, 73] width 249 height 37
drag, startPoint x: 199, startPoint y: 69, endPoint x: 229, endPoint y: 69, distance: 30.2
click at [229, 69] on h5 "During the Sprint Review Meeting, the stakeholders criticize the work of the De…" at bounding box center [278, 73] width 249 height 37
drag, startPoint x: 175, startPoint y: 80, endPoint x: 241, endPoint y: 80, distance: 66.6
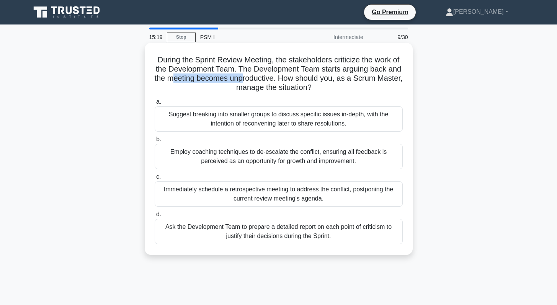
click at [241, 80] on h5 "During the Sprint Review Meeting, the stakeholders criticize the work of the De…" at bounding box center [278, 73] width 249 height 37
click at [220, 153] on div "Employ coaching techniques to de-escalate the conflict, ensuring all feedback i…" at bounding box center [279, 156] width 248 height 25
click at [155, 142] on input "b. Employ coaching techniques to de-escalate the conflict, ensuring all feedbac…" at bounding box center [155, 139] width 0 height 5
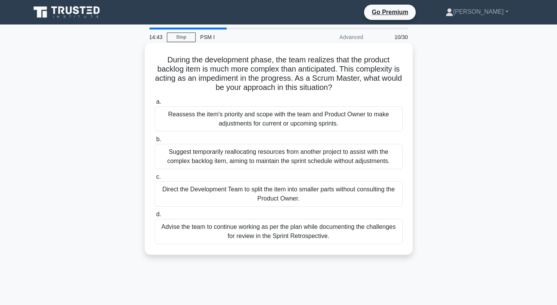
click at [218, 230] on div "Advise the team to continue working as per the plan while documenting the chall…" at bounding box center [279, 231] width 248 height 25
click at [155, 217] on input "d. Advise the team to continue working as per the plan while documenting the ch…" at bounding box center [155, 214] width 0 height 5
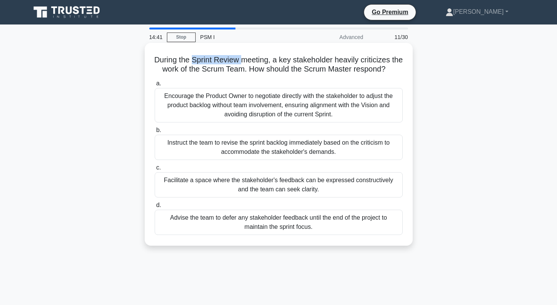
drag, startPoint x: 193, startPoint y: 62, endPoint x: 240, endPoint y: 60, distance: 46.8
click at [240, 60] on h5 "During the Sprint Review meeting, a key stakeholder heavily criticizes the work…" at bounding box center [278, 64] width 249 height 19
drag, startPoint x: 186, startPoint y: 70, endPoint x: 207, endPoint y: 70, distance: 20.7
click at [207, 70] on h5 "During the Sprint Review meeting, a key stakeholder heavily criticizes the work…" at bounding box center [278, 64] width 249 height 19
click at [237, 184] on div "Facilitate a space where the stakeholder's feedback can be expressed constructi…" at bounding box center [279, 184] width 248 height 25
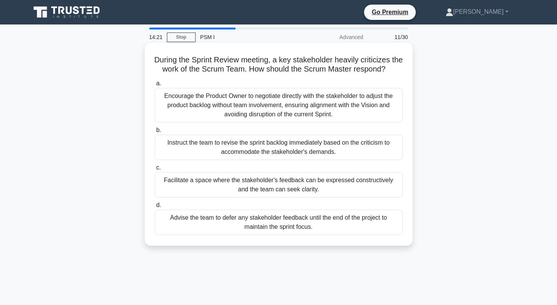
click at [155, 170] on input "c. Facilitate a space where the stakeholder's feedback can be expressed constru…" at bounding box center [155, 167] width 0 height 5
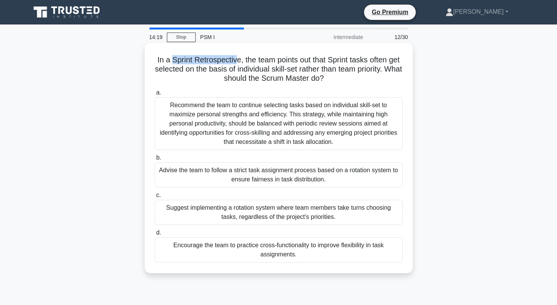
drag, startPoint x: 232, startPoint y: 62, endPoint x: 171, endPoint y: 62, distance: 60.5
click at [171, 62] on h5 "In a Sprint Retrospective, the team points out that Sprint tasks often get sele…" at bounding box center [278, 69] width 249 height 28
click at [278, 253] on div "Encourage the team to practice cross-functionality to improve flexibility in ta…" at bounding box center [279, 249] width 248 height 25
click at [155, 235] on input "d. Encourage the team to practice cross-functionality to improve flexibility in…" at bounding box center [155, 232] width 0 height 5
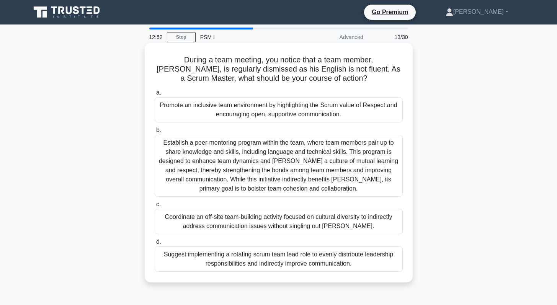
click at [239, 162] on div "Establish a peer-mentoring program within the team, where team members pair up …" at bounding box center [279, 166] width 248 height 62
click at [155, 133] on input "b. Establish a peer-mentoring program within the team, where team members pair …" at bounding box center [155, 130] width 0 height 5
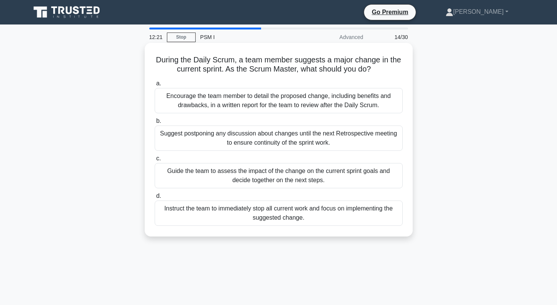
click at [258, 140] on div "Suggest postponing any discussion about changes until the next Retrospective me…" at bounding box center [279, 137] width 248 height 25
click at [155, 124] on input "b. Suggest postponing any discussion about changes until the next Retrospective…" at bounding box center [155, 121] width 0 height 5
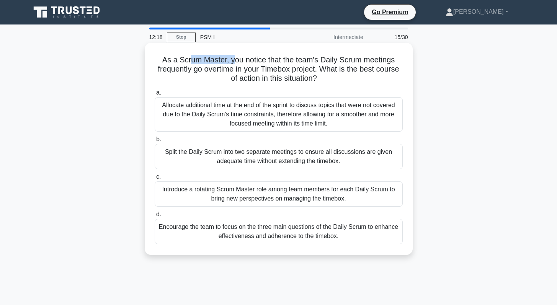
drag, startPoint x: 191, startPoint y: 61, endPoint x: 235, endPoint y: 60, distance: 43.6
click at [235, 60] on h5 "As a Scrum Master, you notice that the team's Daily Scrum meetings frequently g…" at bounding box center [278, 69] width 249 height 28
drag, startPoint x: 200, startPoint y: 70, endPoint x: 248, endPoint y: 71, distance: 48.6
click at [248, 71] on h5 "As a Scrum Master, you notice that the team's Daily Scrum meetings frequently g…" at bounding box center [278, 69] width 249 height 28
click at [256, 234] on div "Encourage the team to focus on the three main questions of the Daily Scrum to e…" at bounding box center [279, 231] width 248 height 25
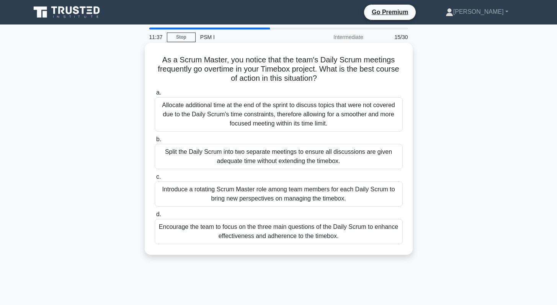
click at [155, 217] on input "d. Encourage the team to focus on the three main questions of the Daily Scrum t…" at bounding box center [155, 214] width 0 height 5
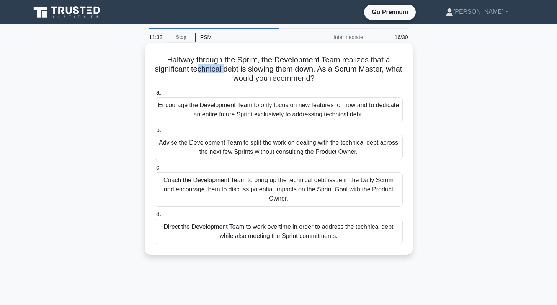
drag, startPoint x: 197, startPoint y: 70, endPoint x: 224, endPoint y: 70, distance: 27.6
click at [224, 70] on h5 "Halfway through the Sprint, the Development Team realizes that a significant te…" at bounding box center [278, 69] width 249 height 28
click at [273, 187] on div "Coach the Development Team to bring up the technical debt issue in the Daily Sc…" at bounding box center [279, 189] width 248 height 34
click at [155, 170] on input "c. Coach the Development Team to bring up the technical debt issue in the Daily…" at bounding box center [155, 167] width 0 height 5
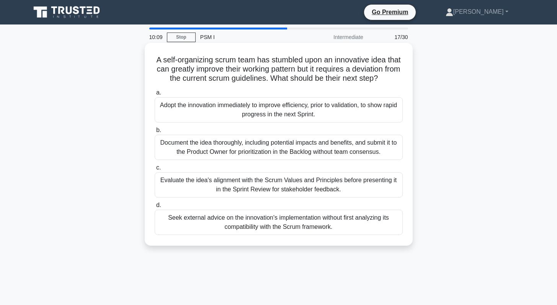
click at [230, 182] on div "Evaluate the idea's alignment with the Scrum Values and Principles before prese…" at bounding box center [279, 184] width 248 height 25
click at [155, 170] on input "c. Evaluate the idea's alignment with the Scrum Values and Principles before pr…" at bounding box center [155, 167] width 0 height 5
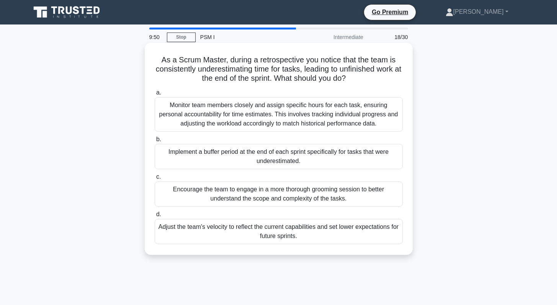
click at [253, 194] on div "Encourage the team to engage in a more thorough grooming session to better unde…" at bounding box center [279, 193] width 248 height 25
click at [155, 179] on input "c. Encourage the team to engage in a more thorough grooming session to better u…" at bounding box center [155, 176] width 0 height 5
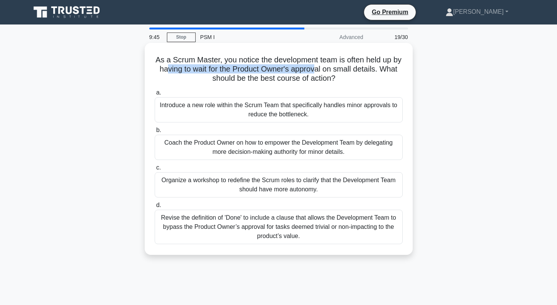
drag, startPoint x: 168, startPoint y: 71, endPoint x: 315, endPoint y: 70, distance: 147.3
click at [315, 70] on h5 "As a Scrum Master, you notice the development team is often held up by having t…" at bounding box center [278, 69] width 249 height 28
click at [275, 143] on div "Coach the Product Owner on how to empower the Development Team by delegating mo…" at bounding box center [279, 147] width 248 height 25
click at [155, 133] on input "b. Coach the Product Owner on how to empower the Development Team by delegating…" at bounding box center [155, 130] width 0 height 5
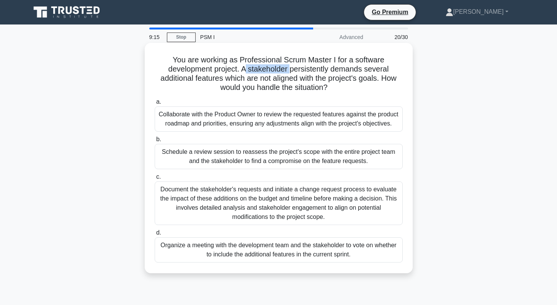
drag, startPoint x: 247, startPoint y: 70, endPoint x: 290, endPoint y: 70, distance: 43.6
click at [290, 70] on h5 "You are working as Professional Scrum Master I for a software development proje…" at bounding box center [278, 73] width 249 height 37
click at [316, 70] on h5 "You are working as Professional Scrum Master I for a software development proje…" at bounding box center [278, 73] width 249 height 37
drag, startPoint x: 190, startPoint y: 81, endPoint x: 304, endPoint y: 79, distance: 113.6
click at [304, 79] on h5 "You are working as Professional Scrum Master I for a software development proje…" at bounding box center [278, 73] width 249 height 37
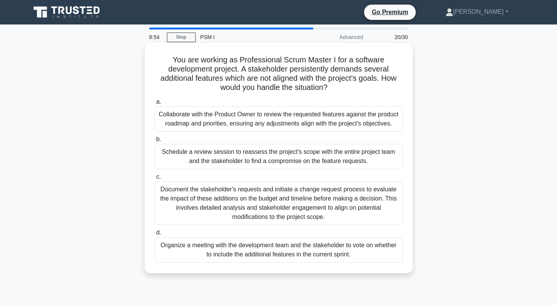
click at [234, 121] on div "Collaborate with the Product Owner to review the requested features against the…" at bounding box center [279, 118] width 248 height 25
click at [155, 104] on input "a. Collaborate with the Product Owner to review the requested features against …" at bounding box center [155, 101] width 0 height 5
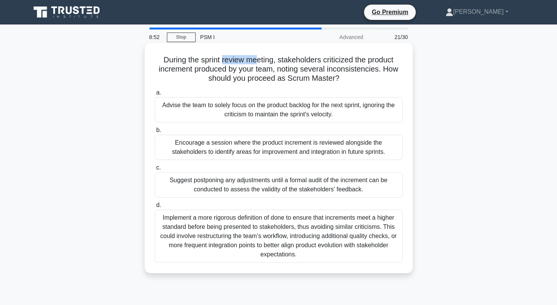
drag, startPoint x: 224, startPoint y: 62, endPoint x: 258, endPoint y: 60, distance: 33.7
click at [258, 60] on h5 "During the sprint review meeting, stakeholders criticized the product increment…" at bounding box center [278, 69] width 249 height 28
click at [272, 235] on div "Implement a more rigorous definition of done to ensure that increments meet a h…" at bounding box center [279, 236] width 248 height 53
click at [155, 208] on input "d. Implement a more rigorous definition of done to ensure that increments meet …" at bounding box center [155, 205] width 0 height 5
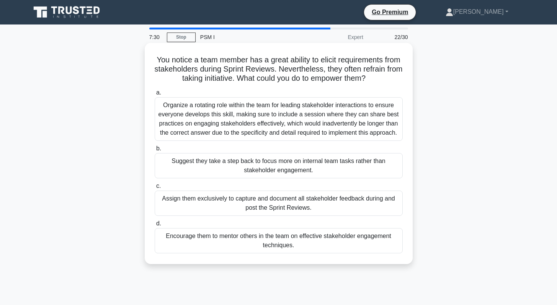
click at [249, 243] on div "Encourage them to mentor others in the team on effective stakeholder engagement…" at bounding box center [279, 240] width 248 height 25
click at [155, 226] on input "d. Encourage them to mentor others in the team on effective stakeholder engagem…" at bounding box center [155, 223] width 0 height 5
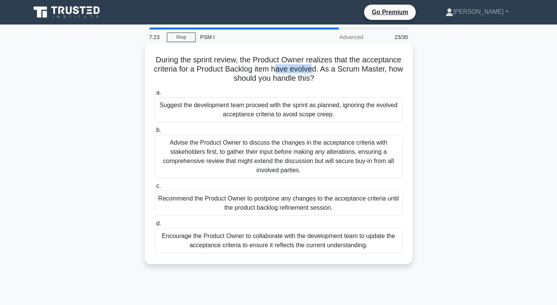
drag, startPoint x: 280, startPoint y: 71, endPoint x: 312, endPoint y: 70, distance: 32.2
click at [312, 70] on h5 "During the sprint review, the Product Owner realizes that the acceptance criter…" at bounding box center [278, 69] width 249 height 28
click at [272, 241] on div "Encourage the Product Owner to collaborate with the development team to update …" at bounding box center [279, 240] width 248 height 25
click at [155, 226] on input "d. Encourage the Product Owner to collaborate with the development team to upda…" at bounding box center [155, 223] width 0 height 5
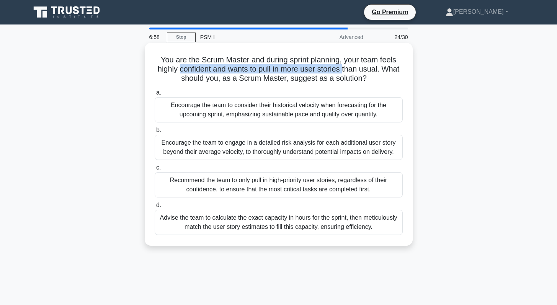
drag, startPoint x: 179, startPoint y: 72, endPoint x: 343, endPoint y: 70, distance: 163.4
click at [343, 70] on h5 "You are the Scrum Master and during sprint planning, your team feels highly con…" at bounding box center [278, 69] width 249 height 28
click at [252, 108] on div "Encourage the team to consider their historical velocity when forecasting for t…" at bounding box center [279, 109] width 248 height 25
click at [155, 95] on input "a. Encourage the team to consider their historical velocity when forecasting fo…" at bounding box center [155, 92] width 0 height 5
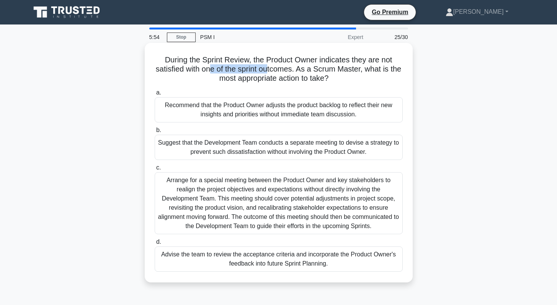
drag, startPoint x: 210, startPoint y: 72, endPoint x: 268, endPoint y: 72, distance: 57.8
click at [268, 72] on h5 "During the Sprint Review, the Product Owner indicates they are not satisfied wi…" at bounding box center [278, 69] width 249 height 28
click at [282, 70] on h5 "During the Sprint Review, the Product Owner indicates they are not satisfied wi…" at bounding box center [278, 69] width 249 height 28
drag, startPoint x: 177, startPoint y: 69, endPoint x: 293, endPoint y: 70, distance: 116.7
click at [293, 70] on h5 "During the Sprint Review, the Product Owner indicates they are not satisfied wi…" at bounding box center [278, 69] width 249 height 28
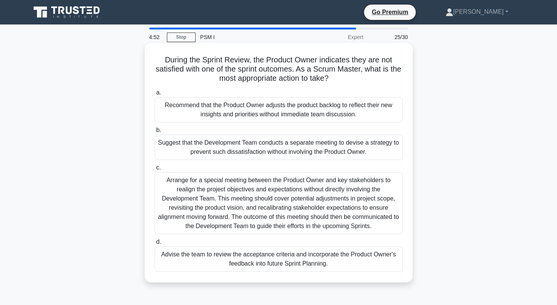
click at [236, 254] on div "Advise the team to review the acceptance criteria and incorporate the Product O…" at bounding box center [279, 258] width 248 height 25
click at [155, 244] on input "d. Advise the team to review the acceptance criteria and incorporate the Produc…" at bounding box center [155, 242] width 0 height 5
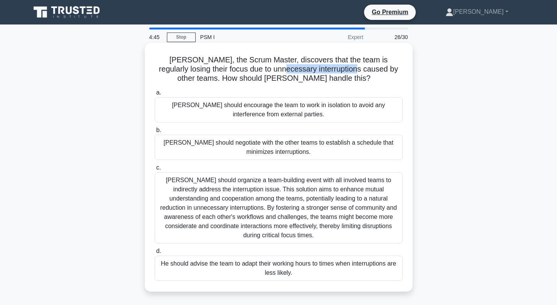
drag, startPoint x: 254, startPoint y: 72, endPoint x: 327, endPoint y: 71, distance: 73.1
click at [327, 71] on h5 "[PERSON_NAME], the Scrum Master, discovers that the team is regularly losing th…" at bounding box center [278, 69] width 249 height 28
click at [257, 211] on div "[PERSON_NAME] should organize a team-building event with all involved teams to …" at bounding box center [279, 207] width 248 height 71
click at [155, 170] on input "c. [PERSON_NAME] should organize a team-building event with all involved teams …" at bounding box center [155, 167] width 0 height 5
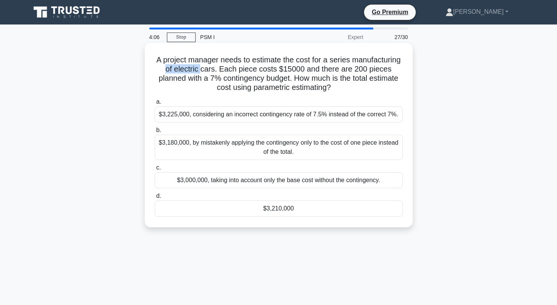
drag, startPoint x: 168, startPoint y: 70, endPoint x: 204, endPoint y: 69, distance: 35.2
click at [204, 69] on h5 "A project manager needs to estimate the cost for a series manufacturing of elec…" at bounding box center [278, 73] width 249 height 37
drag, startPoint x: 285, startPoint y: 70, endPoint x: 294, endPoint y: 69, distance: 9.2
click at [294, 69] on h5 "A project manager needs to estimate the cost for a series manufacturing of elec…" at bounding box center [278, 73] width 249 height 37
click at [301, 69] on h5 "A project manager needs to estimate the cost for a series manufacturing of elec…" at bounding box center [278, 73] width 249 height 37
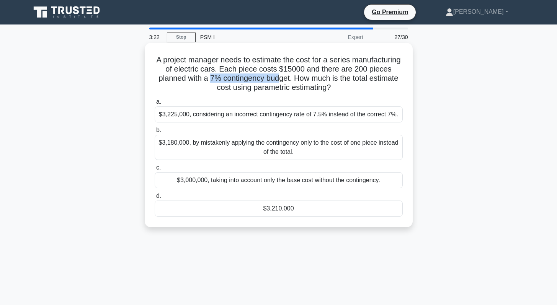
drag, startPoint x: 209, startPoint y: 79, endPoint x: 279, endPoint y: 79, distance: 69.6
click at [279, 79] on h5 "A project manager needs to estimate the cost for a series manufacturing of elec…" at bounding box center [278, 73] width 249 height 37
click at [238, 215] on div "$3,210,000" at bounding box center [279, 208] width 248 height 16
click at [155, 199] on input "d. $3,210,000" at bounding box center [155, 196] width 0 height 5
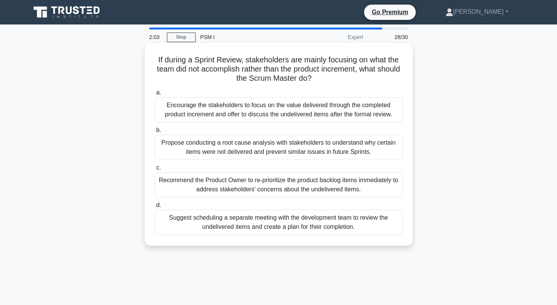
click at [284, 111] on div "Encourage the stakeholders to focus on the value delivered through the complete…" at bounding box center [279, 109] width 248 height 25
click at [155, 95] on input "a. Encourage the stakeholders to focus on the value delivered through the compl…" at bounding box center [155, 92] width 0 height 5
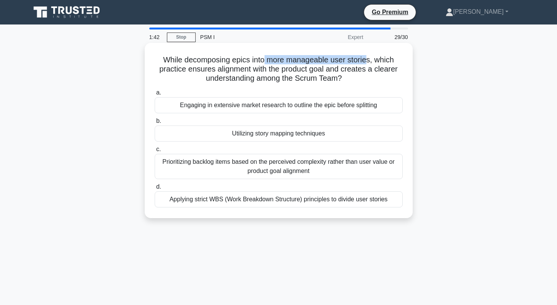
drag, startPoint x: 366, startPoint y: 59, endPoint x: 263, endPoint y: 60, distance: 102.9
click at [263, 60] on h5 "While decomposing epics into more manageable user stories, which practice ensur…" at bounding box center [278, 69] width 249 height 28
click at [294, 63] on h5 "While decomposing epics into more manageable user stories, which practice ensur…" at bounding box center [278, 69] width 249 height 28
click at [276, 136] on div "Utilizing story mapping techniques" at bounding box center [279, 133] width 248 height 16
click at [155, 124] on input "b. Utilizing story mapping techniques" at bounding box center [155, 121] width 0 height 5
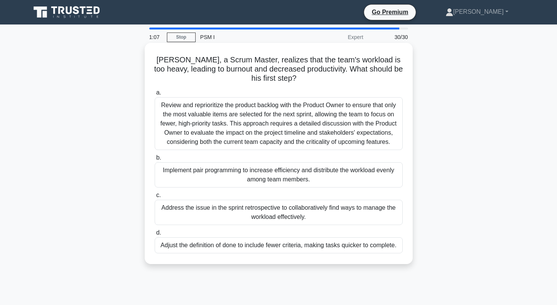
click at [229, 214] on div "Address the issue in the sprint retrospective to collaboratively find ways to m…" at bounding box center [279, 212] width 248 height 25
click at [155, 198] on input "c. Address the issue in the sprint retrospective to collaboratively find ways t…" at bounding box center [155, 195] width 0 height 5
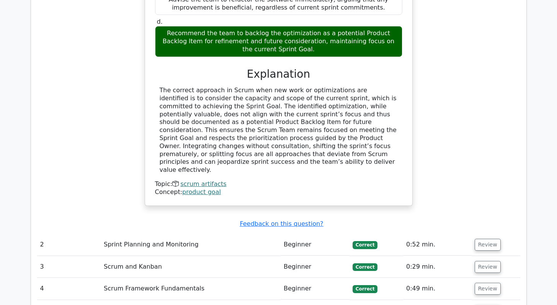
scroll to position [1144, 0]
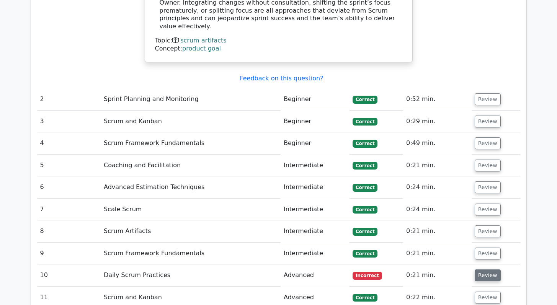
click at [481, 269] on button "Review" at bounding box center [487, 275] width 26 height 12
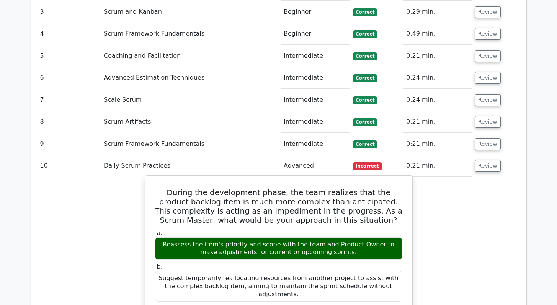
scroll to position [1293, 0]
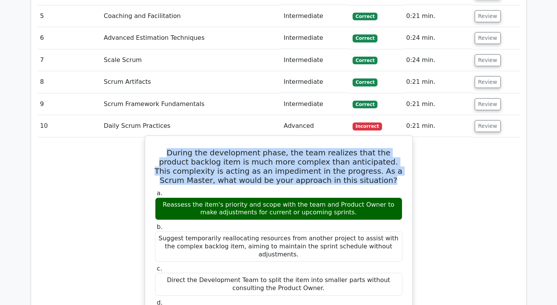
drag, startPoint x: 345, startPoint y: 127, endPoint x: 154, endPoint y: 104, distance: 192.2
click at [154, 148] on h5 "During the development phase, the team realizes that the product backlog item i…" at bounding box center [278, 166] width 249 height 37
copy h5 "During the development phase, the team realizes that the product backlog item i…"
drag, startPoint x: 349, startPoint y: 262, endPoint x: 169, endPoint y: 253, distance: 180.0
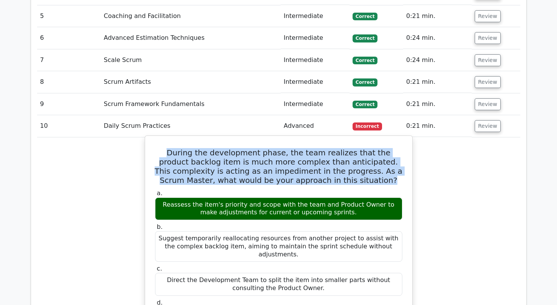
copy div "Advise the team to continue working as per the plan while documenting the chall…"
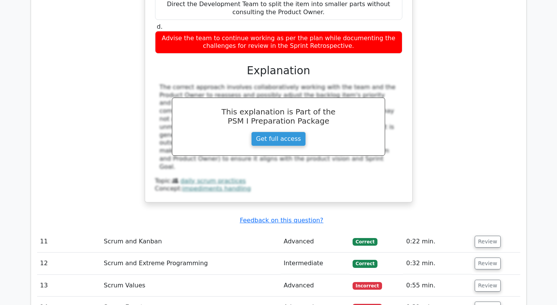
scroll to position [1634, 0]
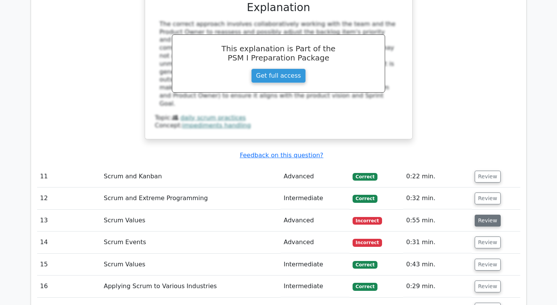
click at [483, 215] on button "Review" at bounding box center [487, 221] width 26 height 12
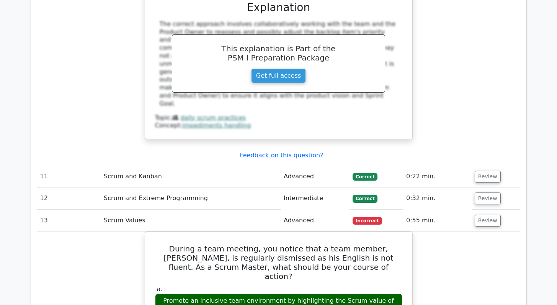
scroll to position [1695, 0]
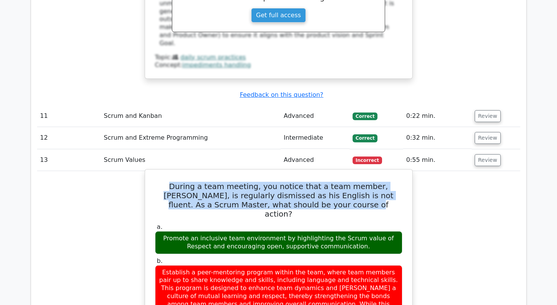
drag, startPoint x: 335, startPoint y: 143, endPoint x: 169, endPoint y: 125, distance: 167.0
click at [169, 182] on h5 "During a team meeting, you notice that a team member, [PERSON_NAME], is regular…" at bounding box center [278, 200] width 249 height 37
copy h5 "During a team meeting, you notice that a team member, [PERSON_NAME], is regular…"
drag, startPoint x: 352, startPoint y: 176, endPoint x: 156, endPoint y: 169, distance: 196.4
click at [156, 231] on div "Promote an inclusive team environment by highlighting the Scrum value of Respec…" at bounding box center [278, 242] width 247 height 23
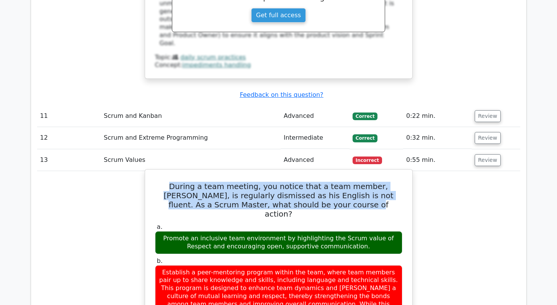
copy div "Promote an inclusive team environment by highlighting the Scrum value of Respec…"
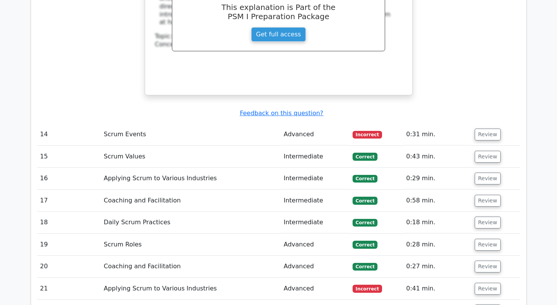
scroll to position [2147, 0]
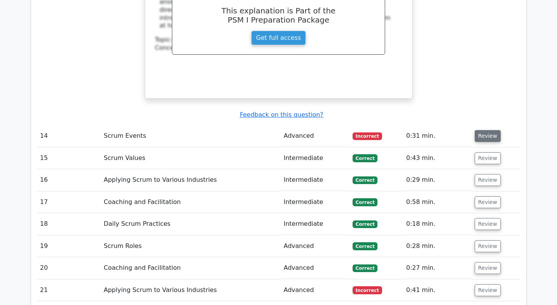
click at [484, 130] on button "Review" at bounding box center [487, 136] width 26 height 12
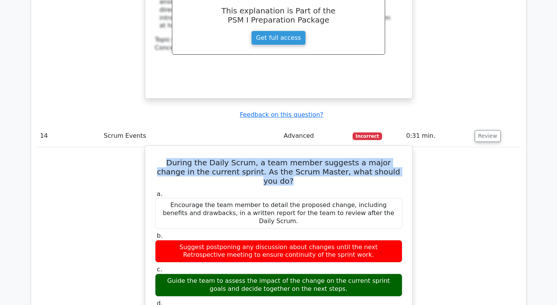
drag, startPoint x: 380, startPoint y: 86, endPoint x: 153, endPoint y: 74, distance: 227.2
click at [153, 149] on div "During the Daily Scrum, a team member suggests a major change in the current sp…" at bounding box center [278, 296] width 261 height 295
copy h5 "During the Daily Scrum, a team member suggests a major change in the current sp…"
drag, startPoint x: 332, startPoint y: 185, endPoint x: 161, endPoint y: 178, distance: 171.5
click at [161, 274] on div "Guide the team to assess the impact of the change on the current sprint goals a…" at bounding box center [278, 285] width 247 height 23
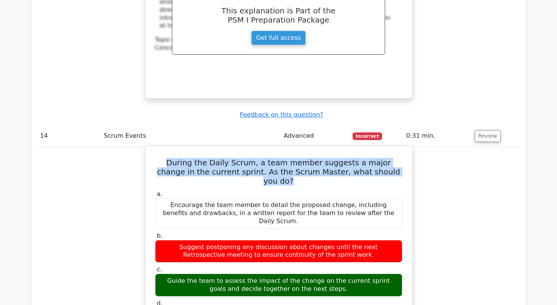
copy div "Guide the team to assess the impact of the change on the current sprint goals a…"
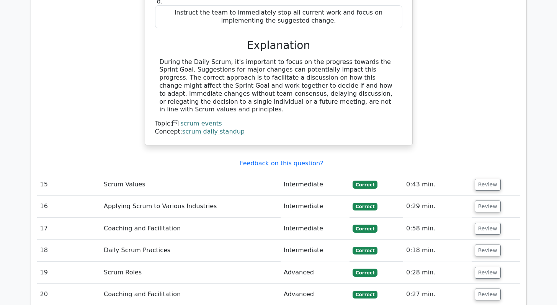
scroll to position [2518, 0]
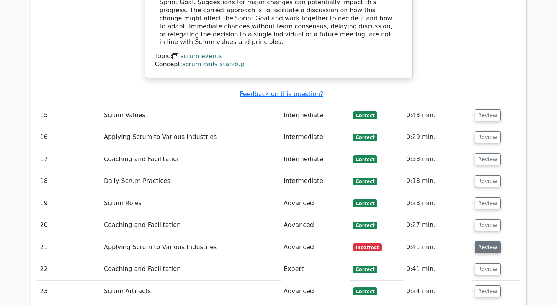
click at [478, 241] on button "Review" at bounding box center [487, 247] width 26 height 12
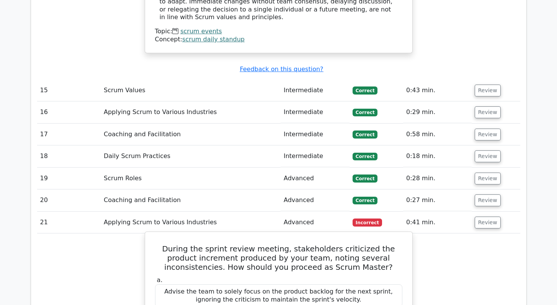
scroll to position [2584, 0]
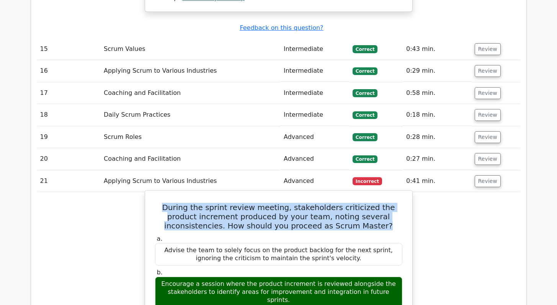
drag, startPoint x: 347, startPoint y: 114, endPoint x: 161, endPoint y: 97, distance: 186.7
click at [161, 203] on h5 "During the sprint review meeting, stakeholders criticized the product increment…" at bounding box center [278, 217] width 249 height 28
copy h5 "During the sprint review meeting, stakeholders criticized the product increment…"
drag, startPoint x: 391, startPoint y: 182, endPoint x: 163, endPoint y: 169, distance: 228.4
click at [163, 277] on div "Encourage a session where the product increment is reviewed alongside the stake…" at bounding box center [278, 292] width 247 height 31
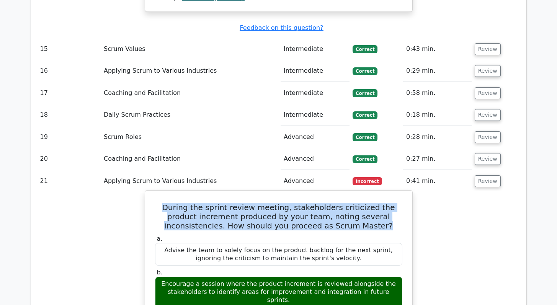
copy div "Encourage a session where the product increment is reviewed alongside the stake…"
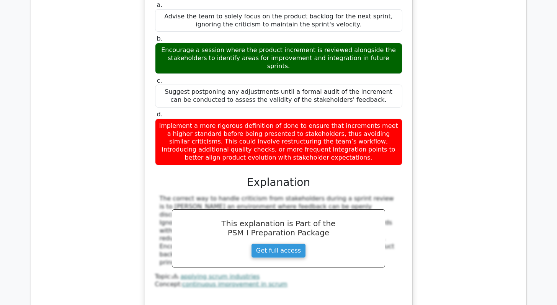
scroll to position [3067, 0]
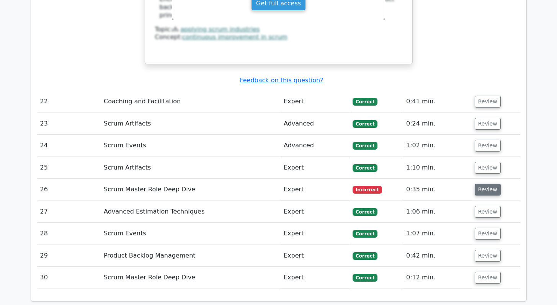
click at [483, 184] on button "Review" at bounding box center [487, 190] width 26 height 12
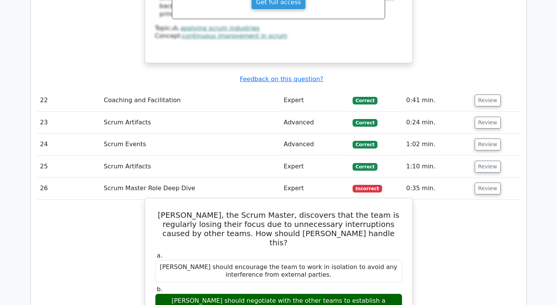
scroll to position [3069, 0]
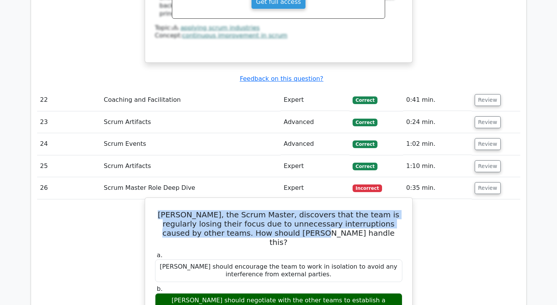
drag, startPoint x: 291, startPoint y: 111, endPoint x: 155, endPoint y: 94, distance: 136.6
click at [155, 210] on h5 "[PERSON_NAME], the Scrum Master, discovers that the team is regularly losing th…" at bounding box center [278, 228] width 249 height 37
copy h5 "[PERSON_NAME], the Scrum Master, discovers that the team is regularly losing th…"
drag, startPoint x: 303, startPoint y: 181, endPoint x: 161, endPoint y: 171, distance: 142.4
click at [161, 293] on div "[PERSON_NAME] should negotiate with the other teams to establish a schedule tha…" at bounding box center [278, 304] width 247 height 23
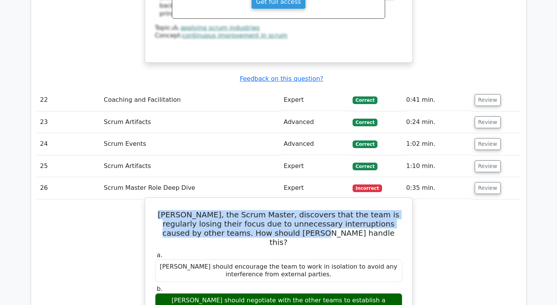
copy div "[PERSON_NAME] should negotiate with the other teams to establish a schedule tha…"
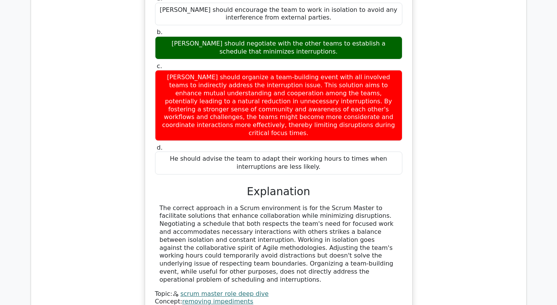
scroll to position [3319, 0]
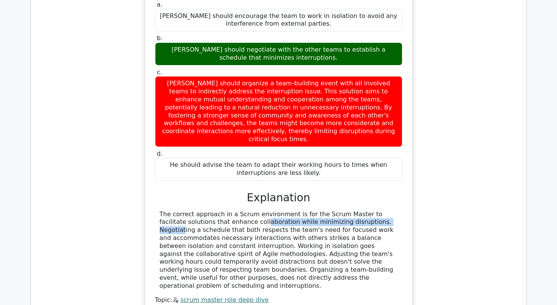
drag, startPoint x: 186, startPoint y: 88, endPoint x: 320, endPoint y: 86, distance: 134.7
click at [320, 210] on div "The correct approach in a Scrum environment is for the Scrum Master to facilita…" at bounding box center [279, 250] width 238 height 80
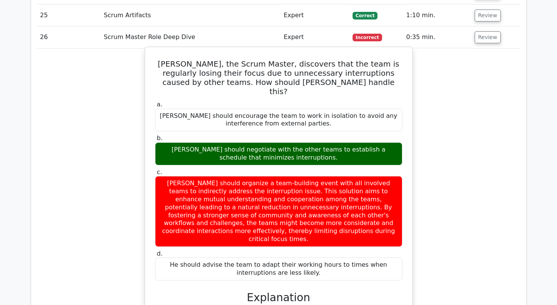
scroll to position [3186, 0]
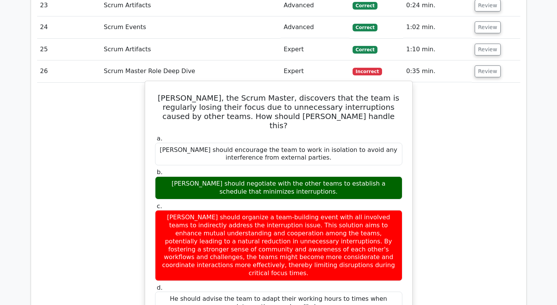
drag, startPoint x: 221, startPoint y: 275, endPoint x: 292, endPoint y: 276, distance: 71.2
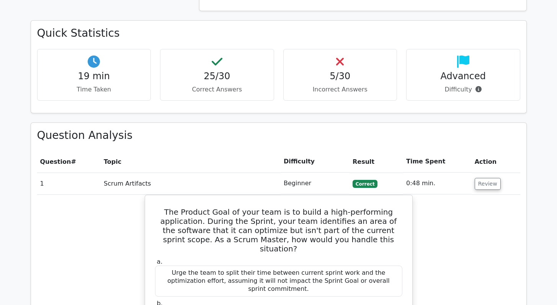
scroll to position [647, 0]
